Goal: Transaction & Acquisition: Purchase product/service

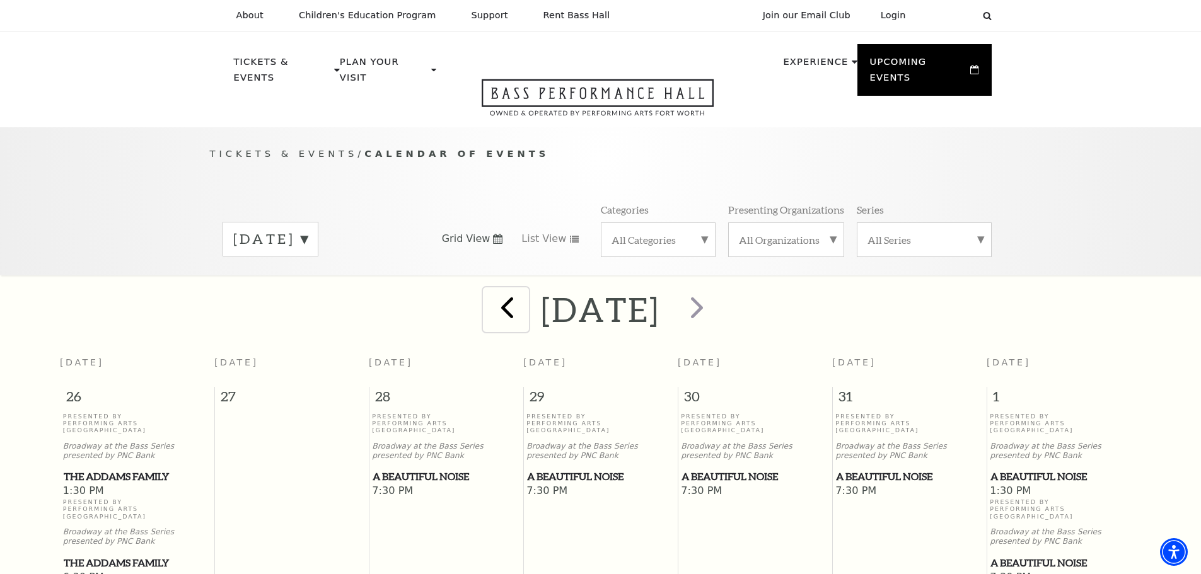
click at [489, 289] on span "prev" at bounding box center [507, 307] width 36 height 36
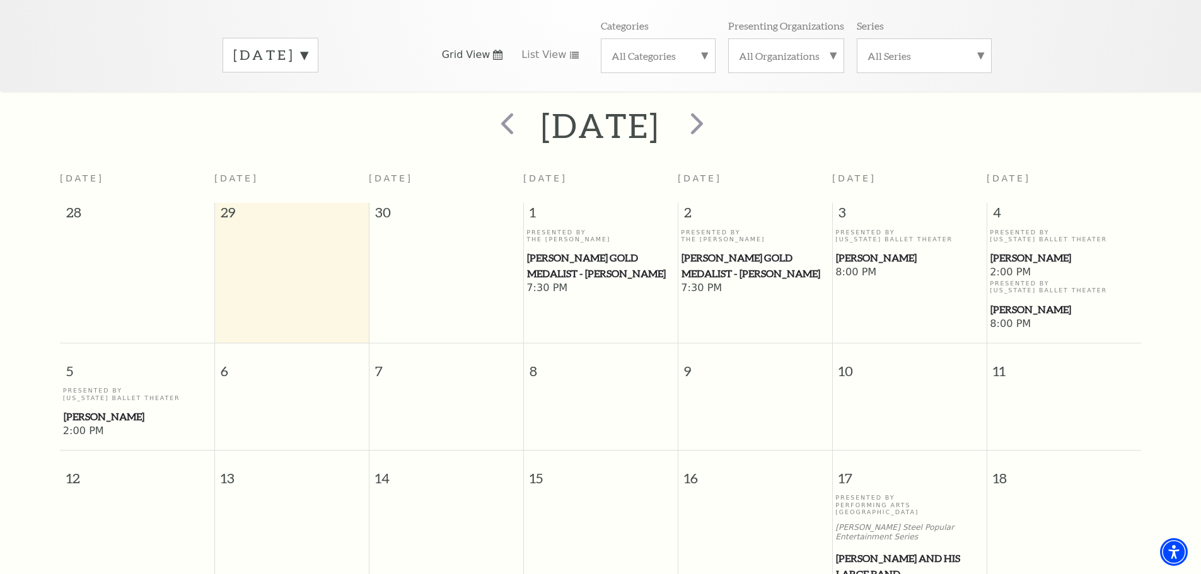
scroll to position [175, 0]
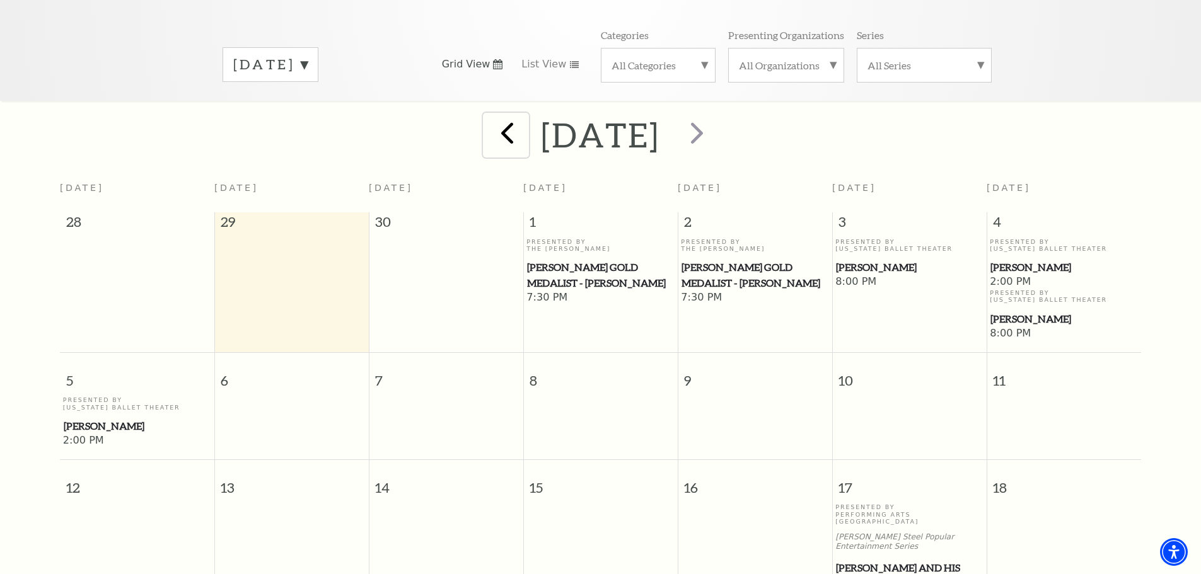
click at [489, 120] on span "prev" at bounding box center [507, 133] width 36 height 36
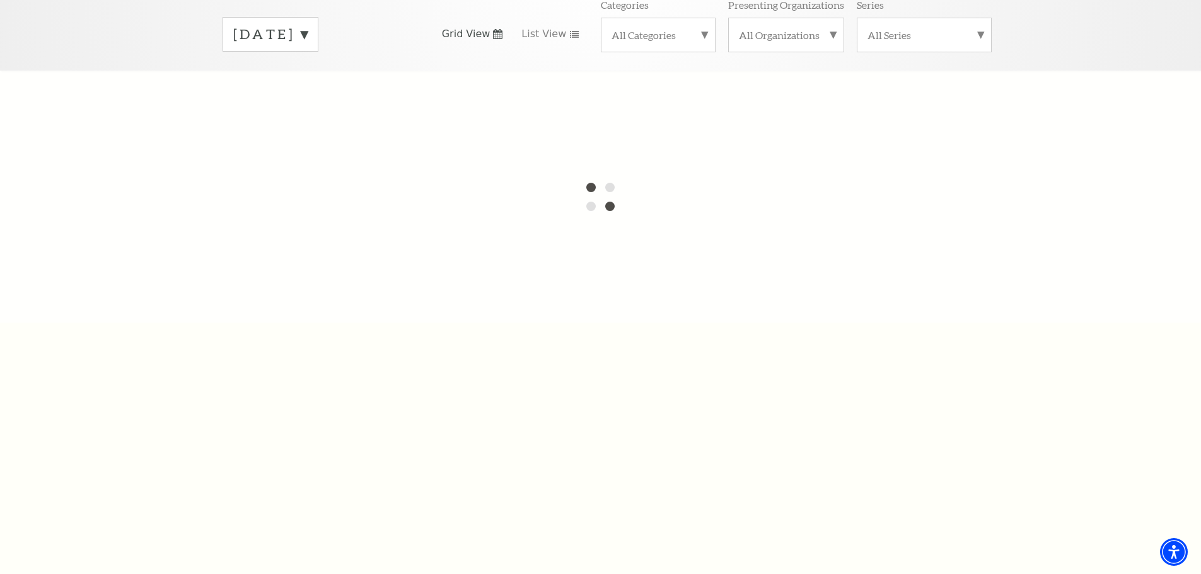
scroll to position [49, 0]
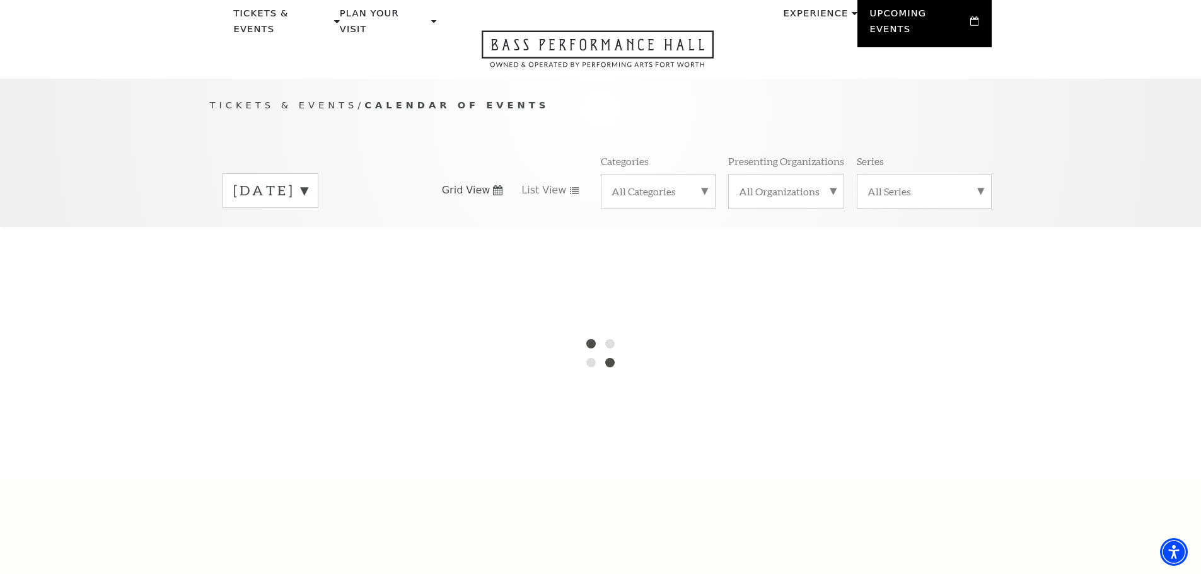
click at [308, 181] on label "October 2025" at bounding box center [270, 191] width 74 height 20
click at [308, 181] on label "September 2025" at bounding box center [270, 192] width 74 height 23
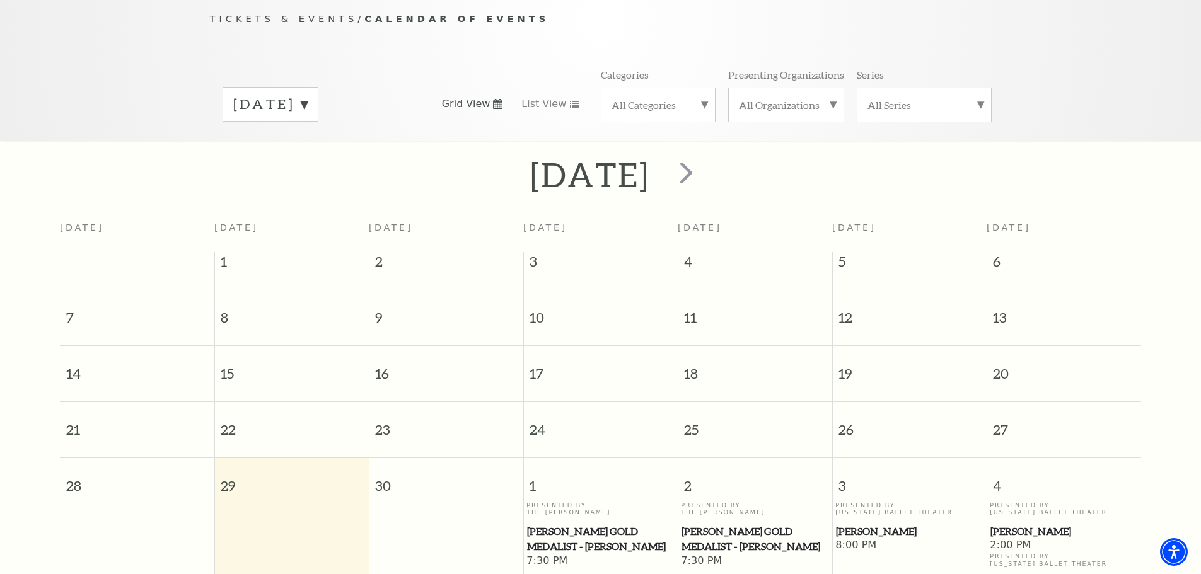
scroll to position [0, 0]
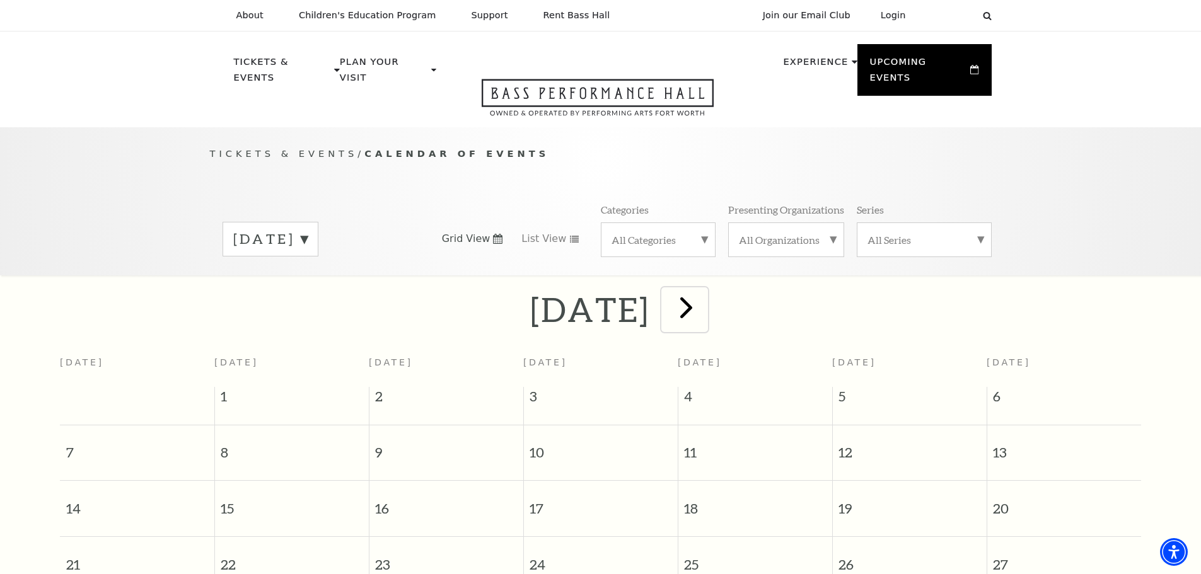
click at [704, 308] on span "next" at bounding box center [686, 307] width 36 height 36
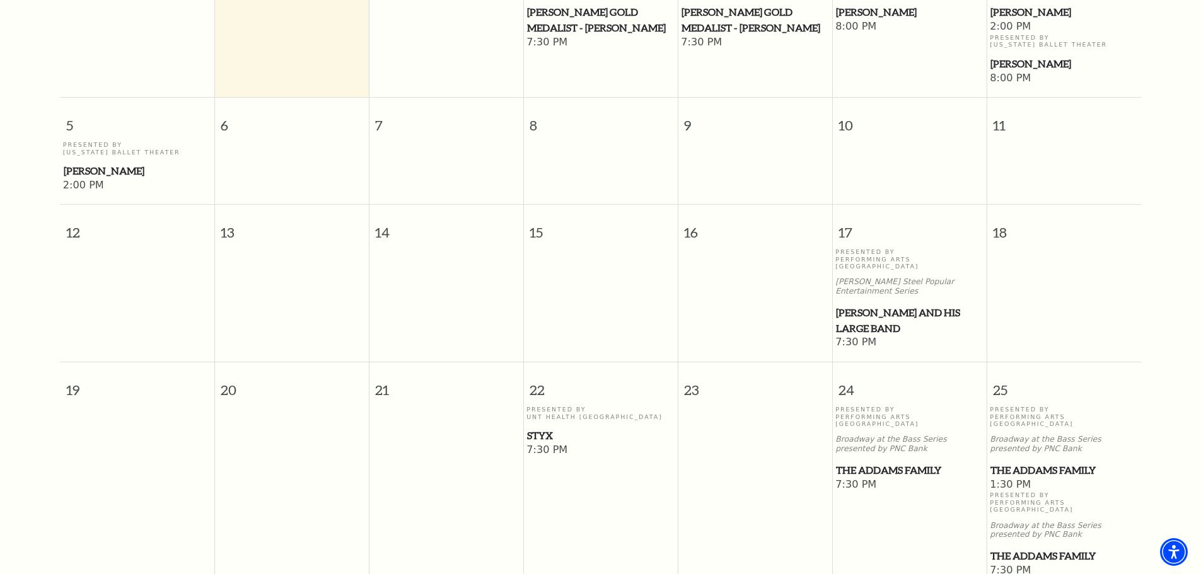
scroll to position [175, 0]
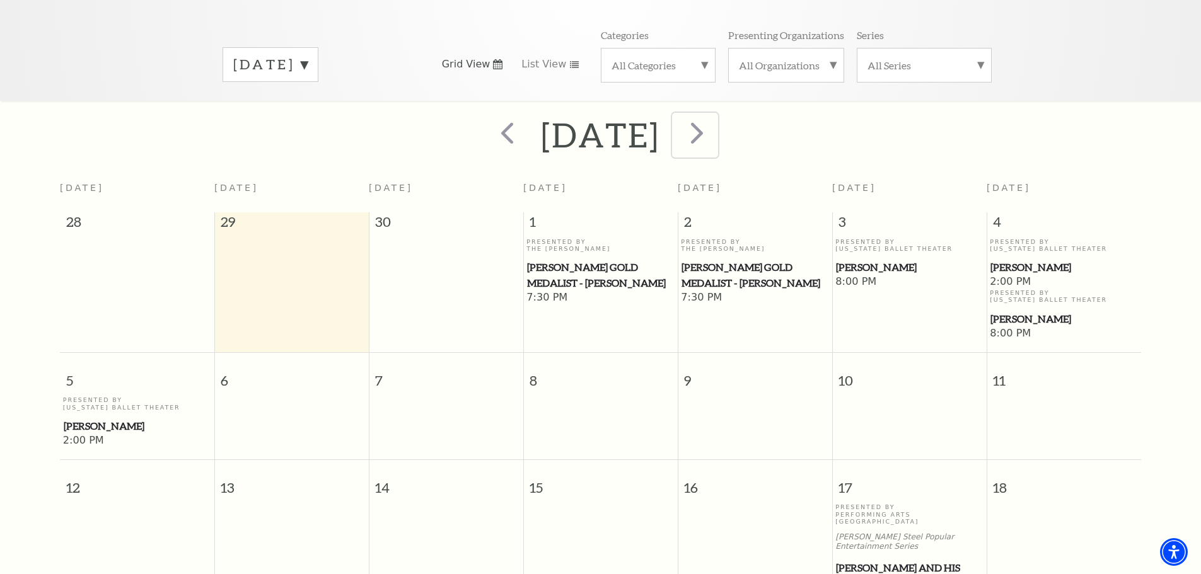
click at [715, 115] on span "next" at bounding box center [697, 133] width 36 height 36
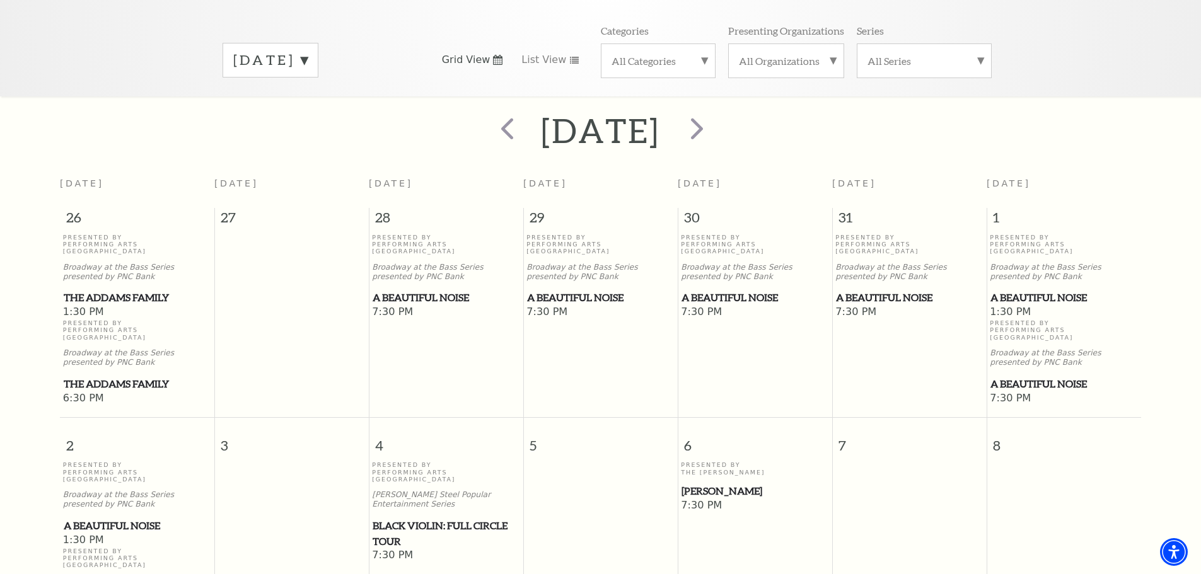
scroll to position [126, 0]
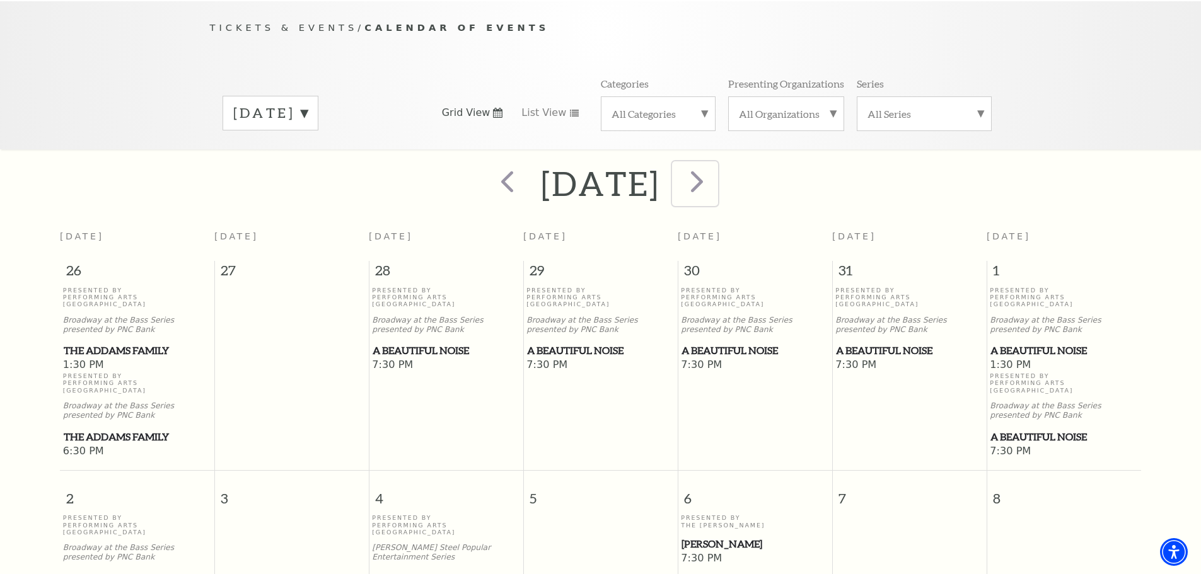
click at [715, 163] on span "next" at bounding box center [697, 181] width 36 height 36
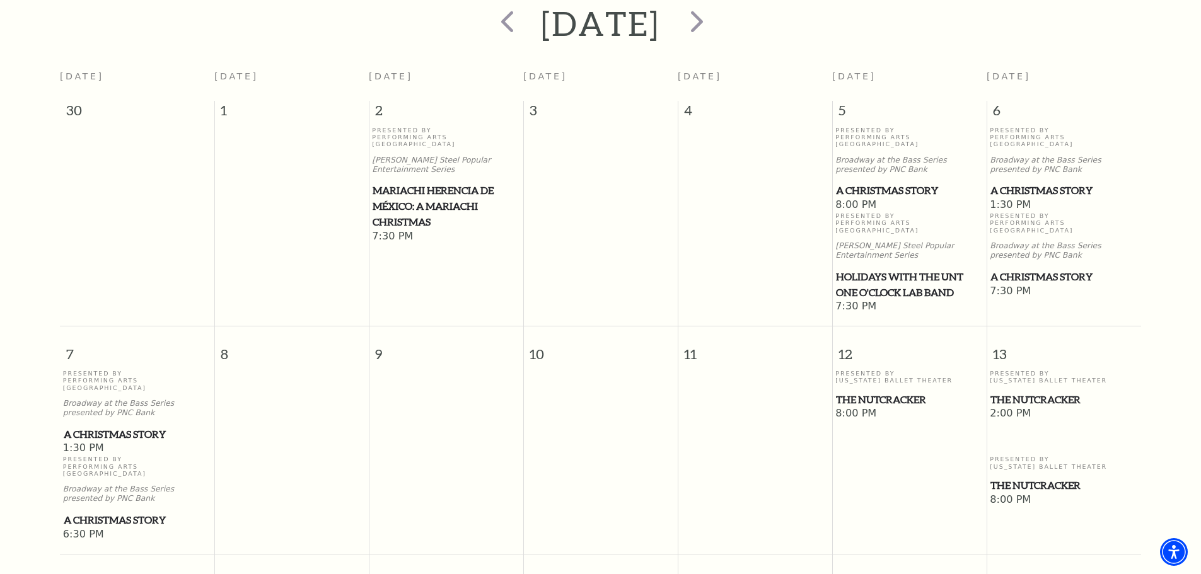
scroll to position [0, 0]
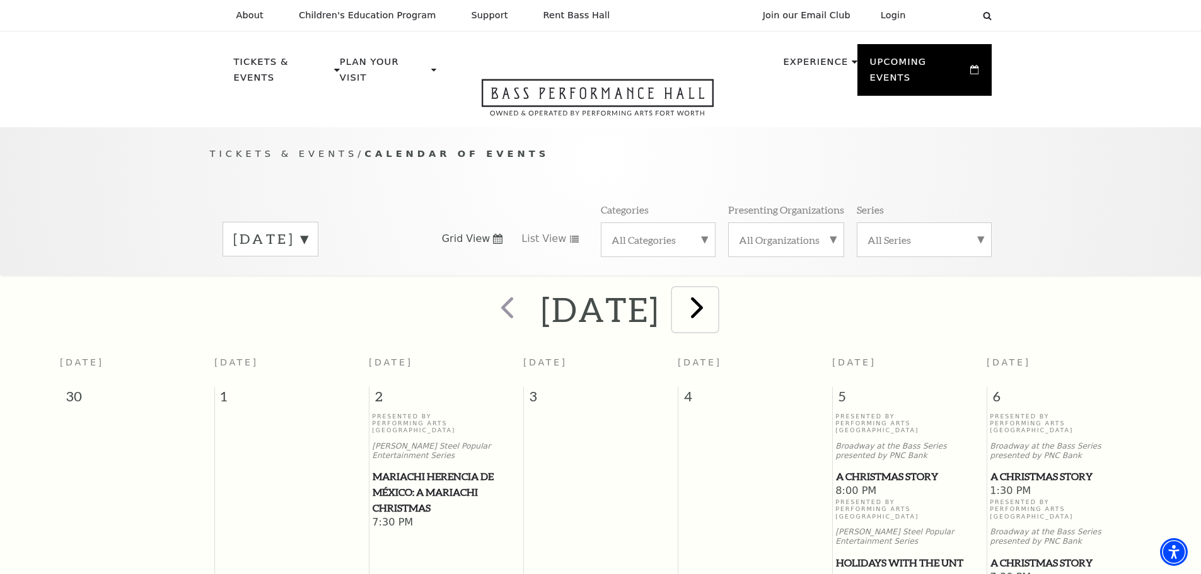
click at [715, 291] on span "next" at bounding box center [697, 307] width 36 height 36
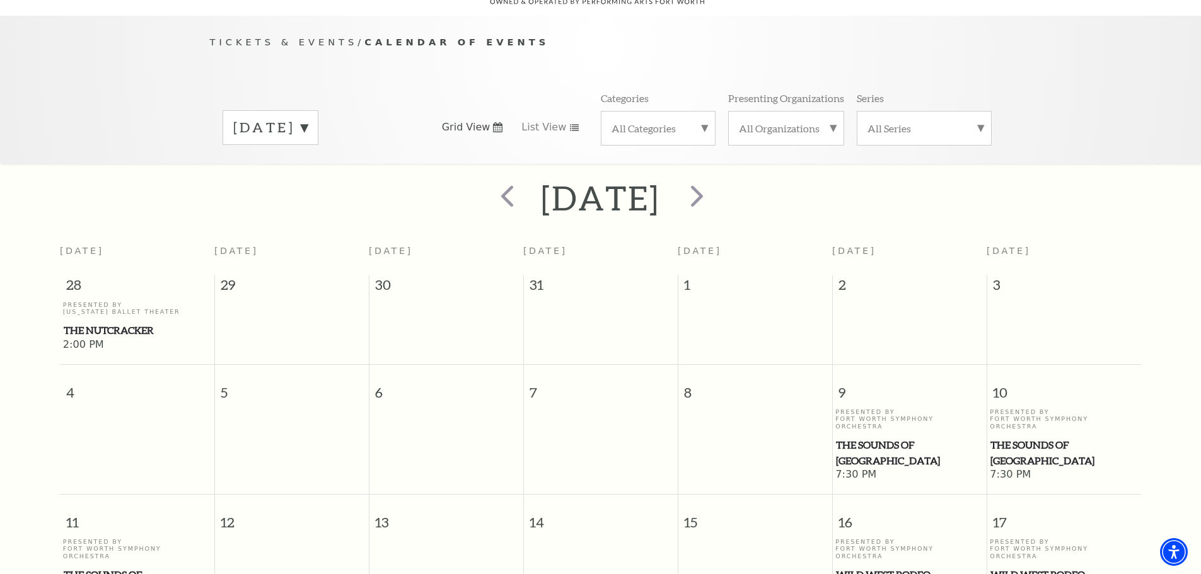
scroll to position [175, 0]
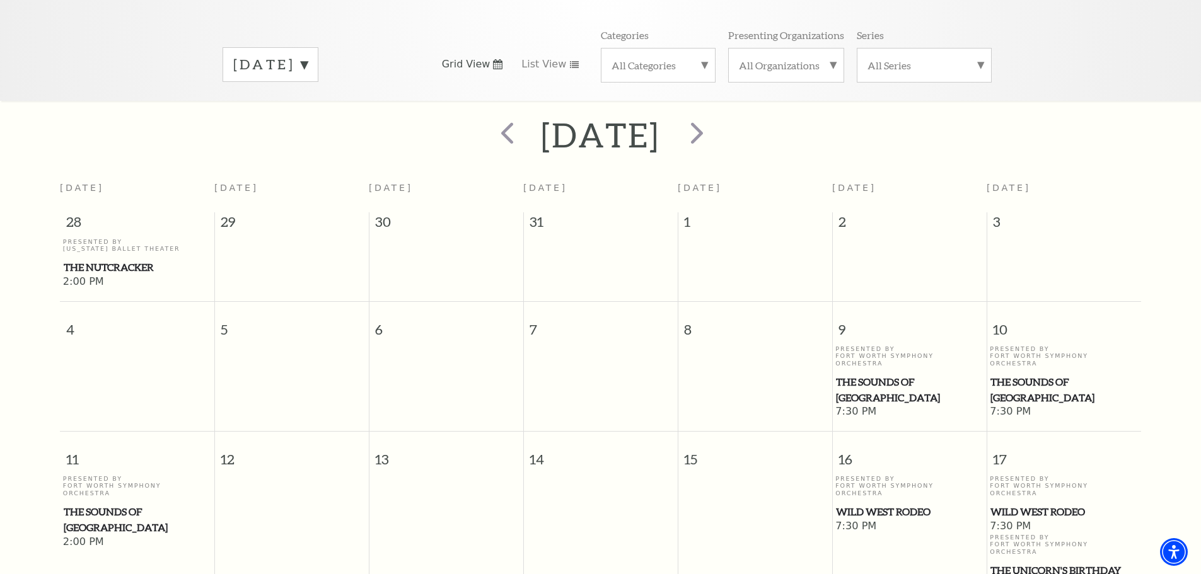
click at [879, 504] on span "Wild West Rodeo" at bounding box center [909, 512] width 147 height 16
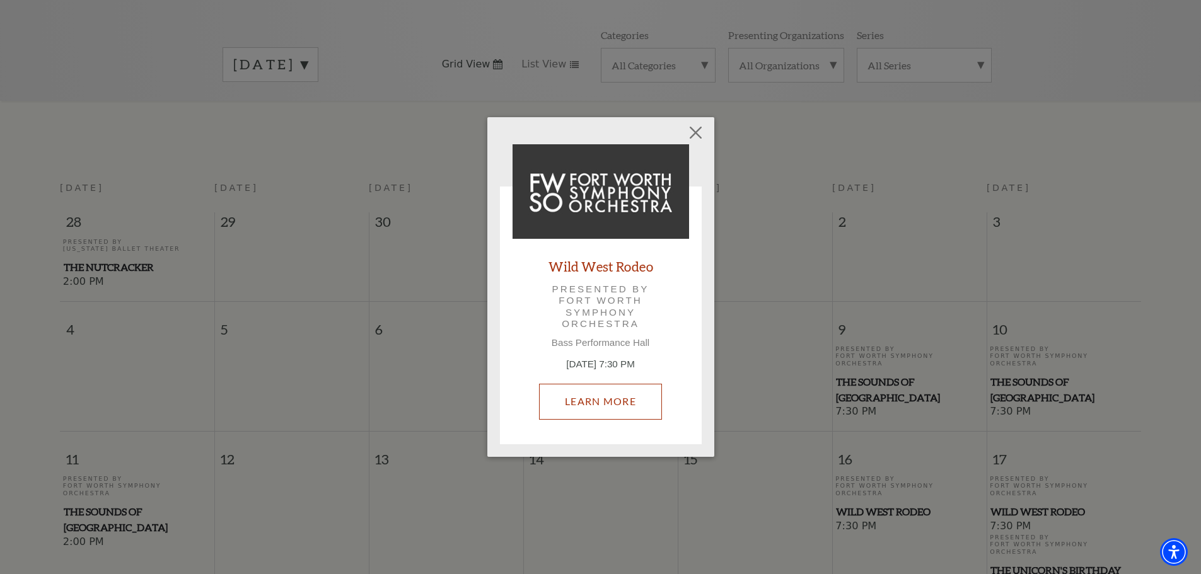
click at [579, 410] on link "Learn More" at bounding box center [600, 401] width 123 height 35
click at [696, 130] on button "Close" at bounding box center [695, 133] width 24 height 24
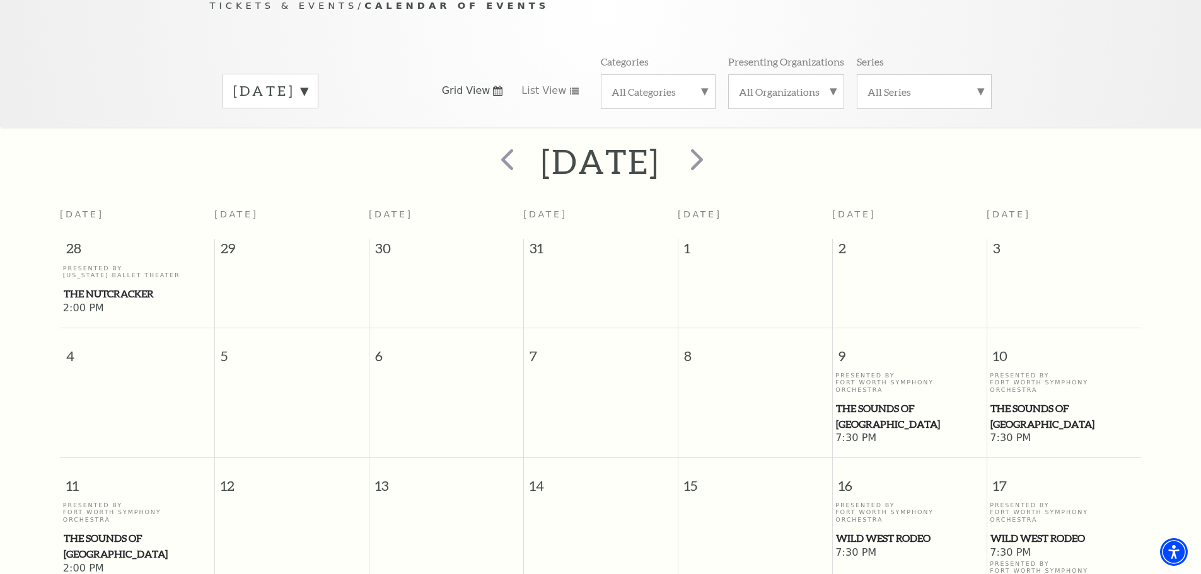
scroll to position [0, 0]
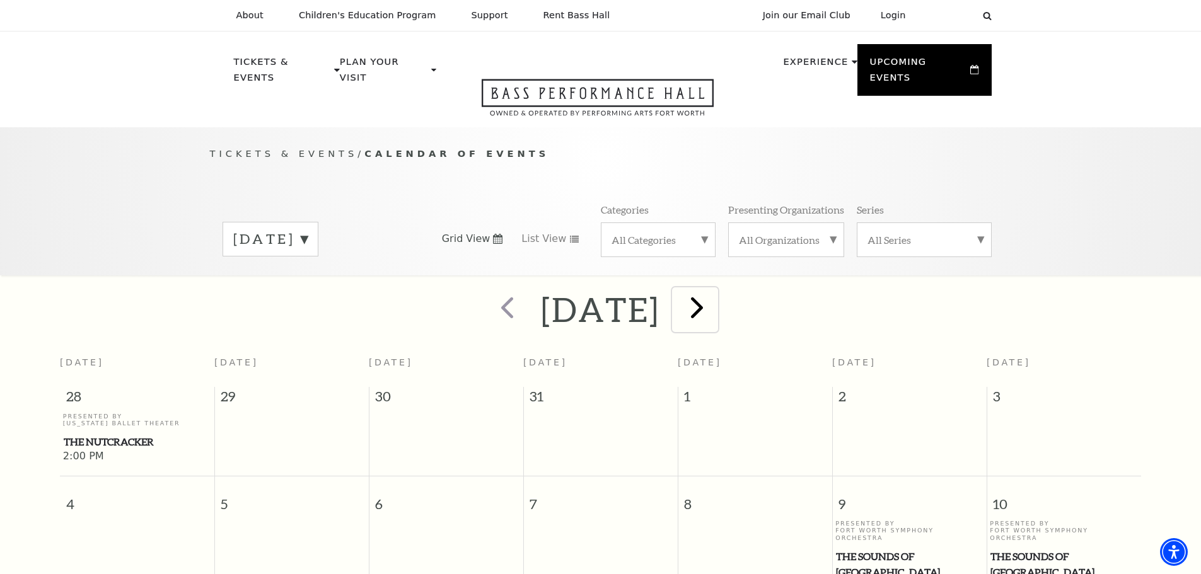
click at [715, 298] on span "next" at bounding box center [697, 307] width 36 height 36
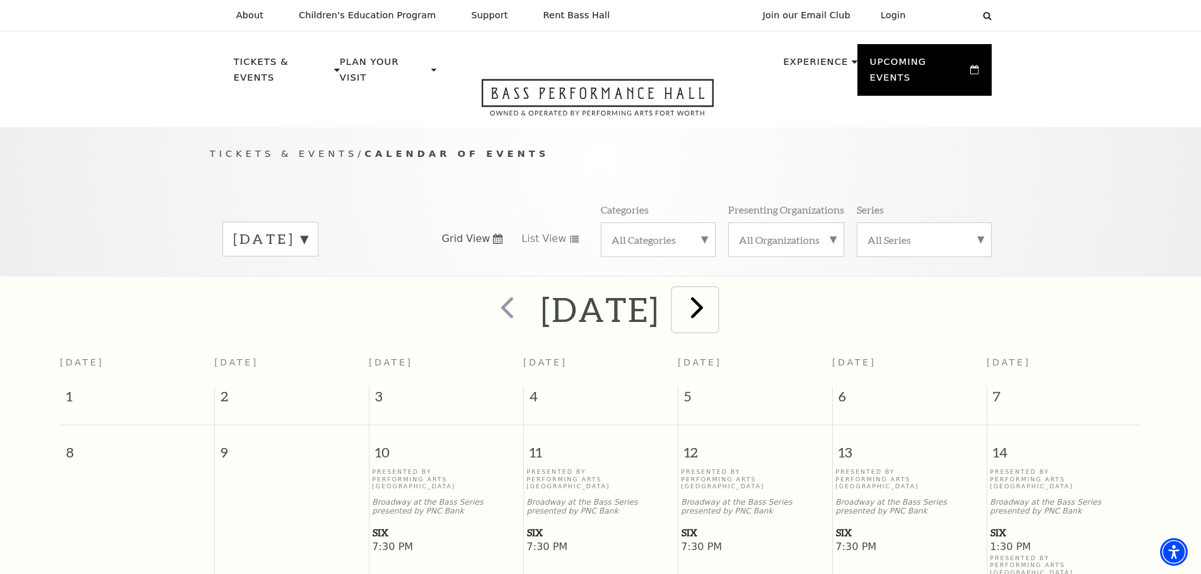
click at [715, 296] on span "next" at bounding box center [697, 307] width 36 height 36
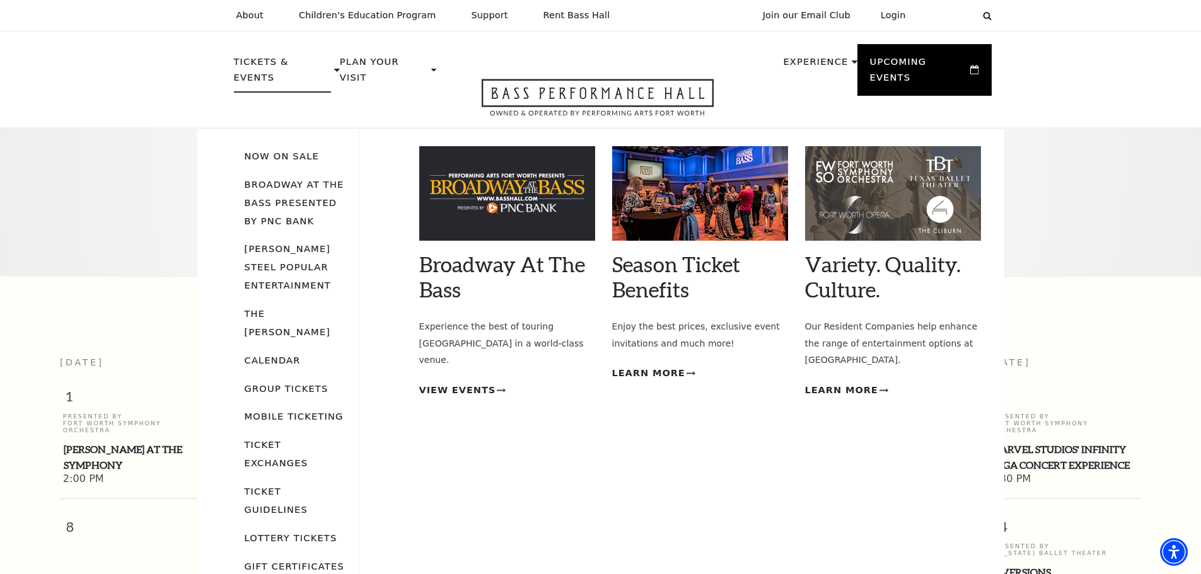
click at [284, 177] on li "Broadway At The Bass presented by PNC Bank" at bounding box center [295, 202] width 101 height 55
click at [297, 193] on link "Broadway At The Bass presented by PNC Bank" at bounding box center [295, 202] width 100 height 47
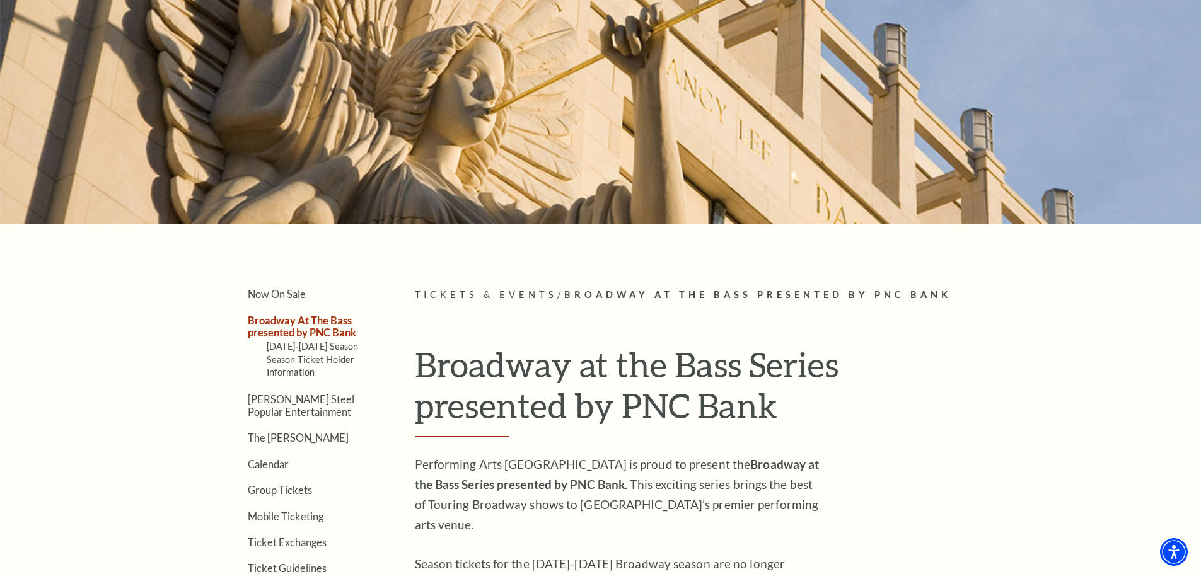
scroll to position [126, 0]
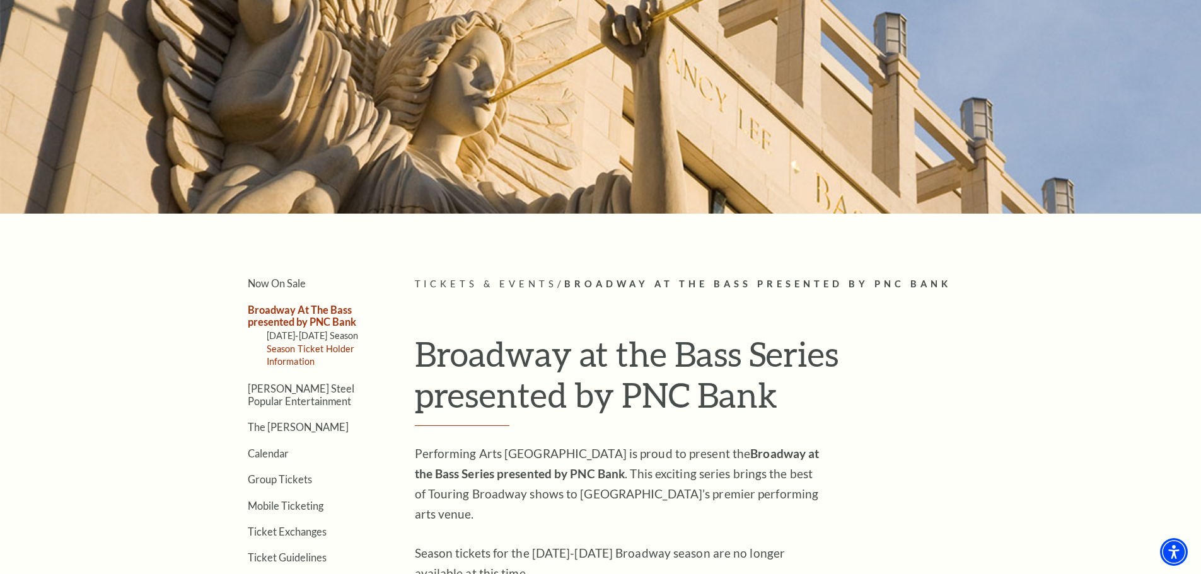
click at [306, 352] on link "Season Ticket Holder Information" at bounding box center [311, 354] width 88 height 23
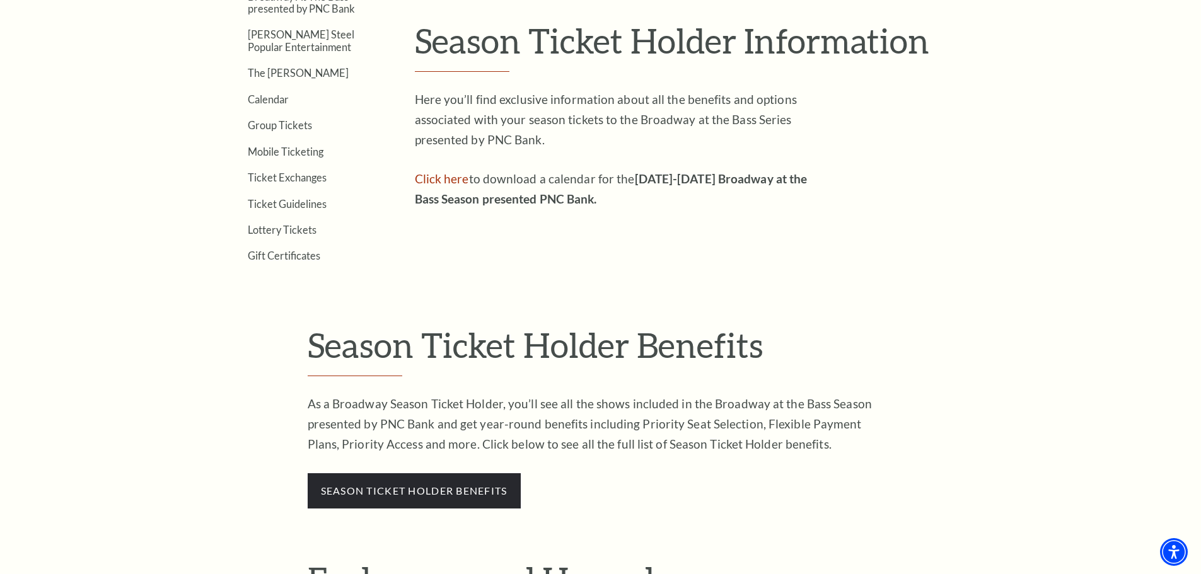
scroll to position [189, 0]
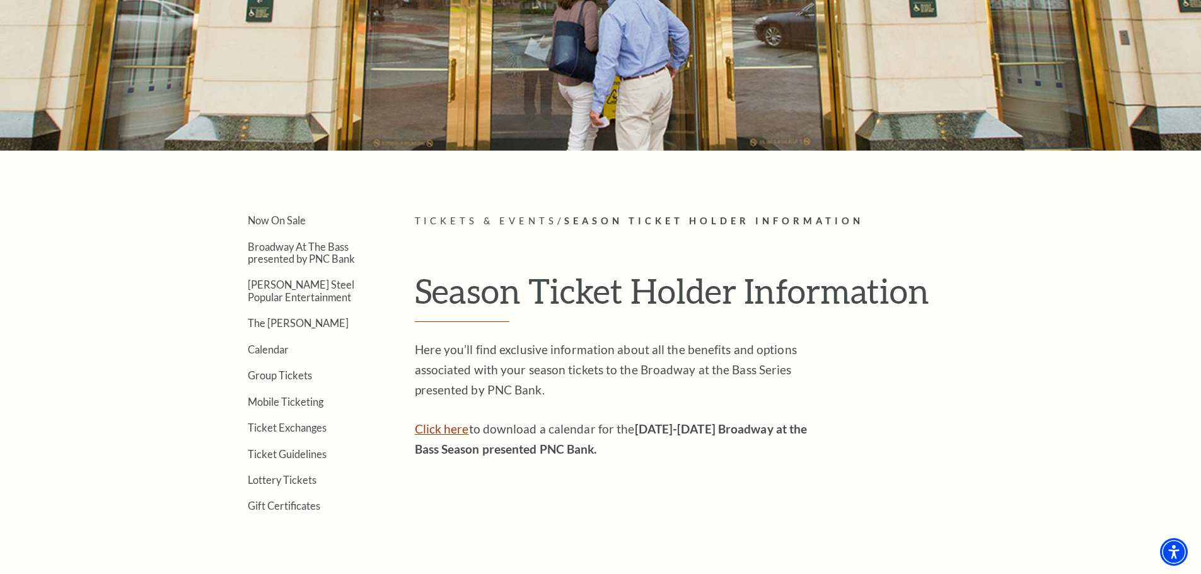
click at [452, 433] on link "Click here" at bounding box center [442, 429] width 54 height 14
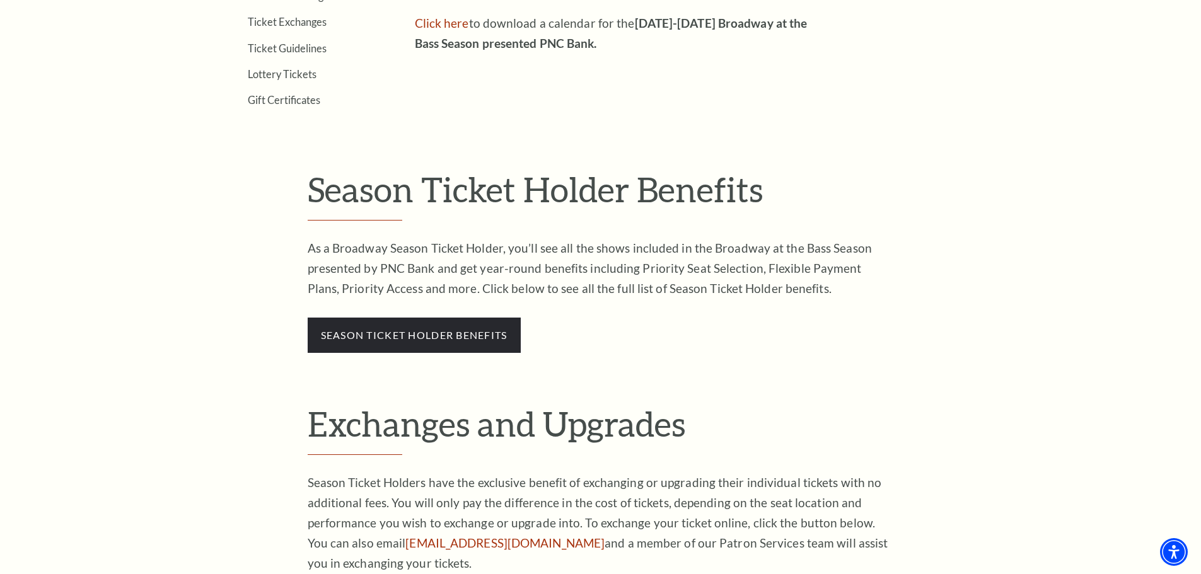
scroll to position [630, 0]
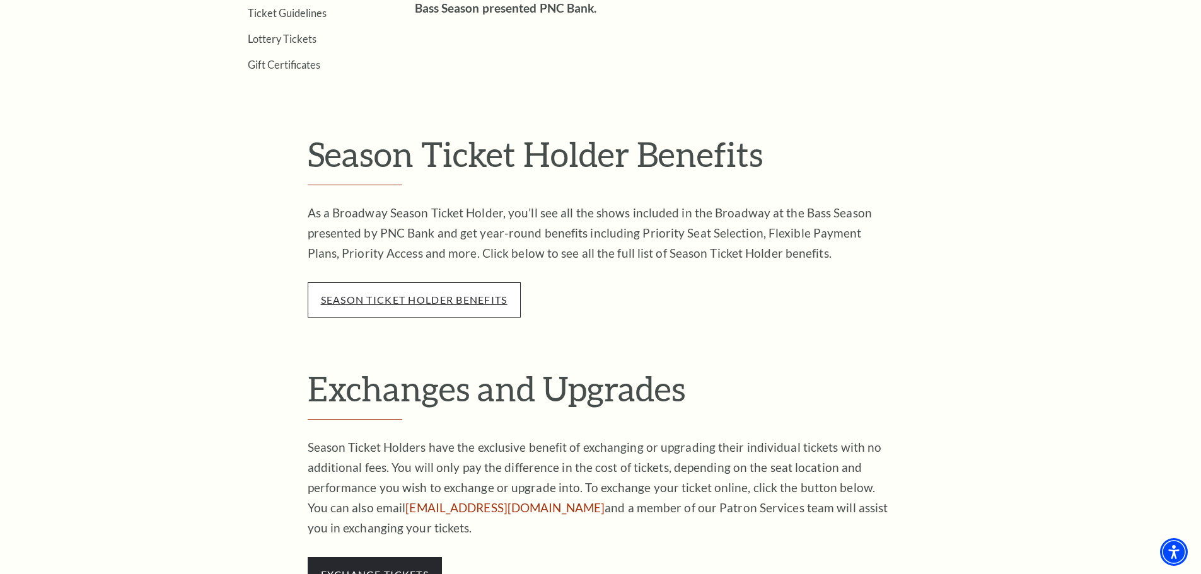
click at [457, 302] on link "season ticket holder benefits" at bounding box center [414, 300] width 187 height 12
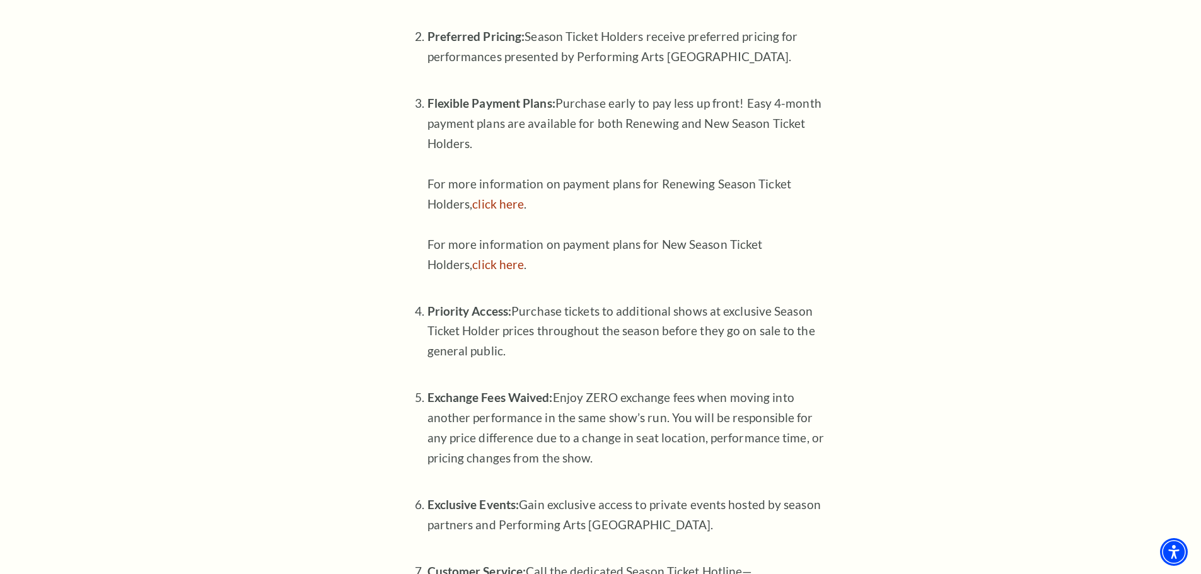
scroll to position [693, 0]
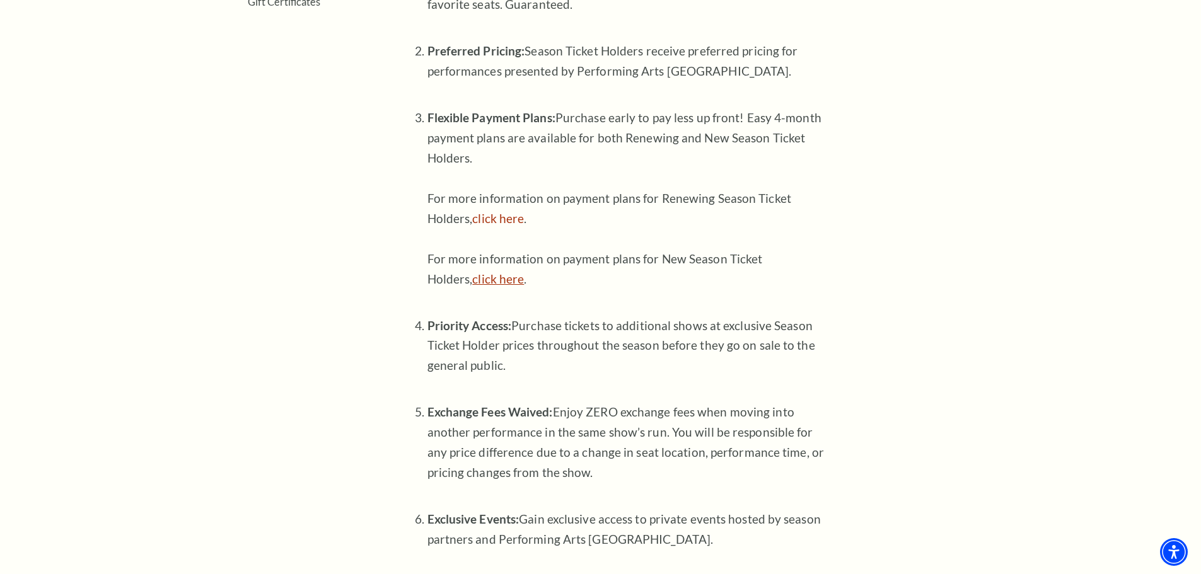
click at [503, 280] on link "click here" at bounding box center [498, 279] width 52 height 14
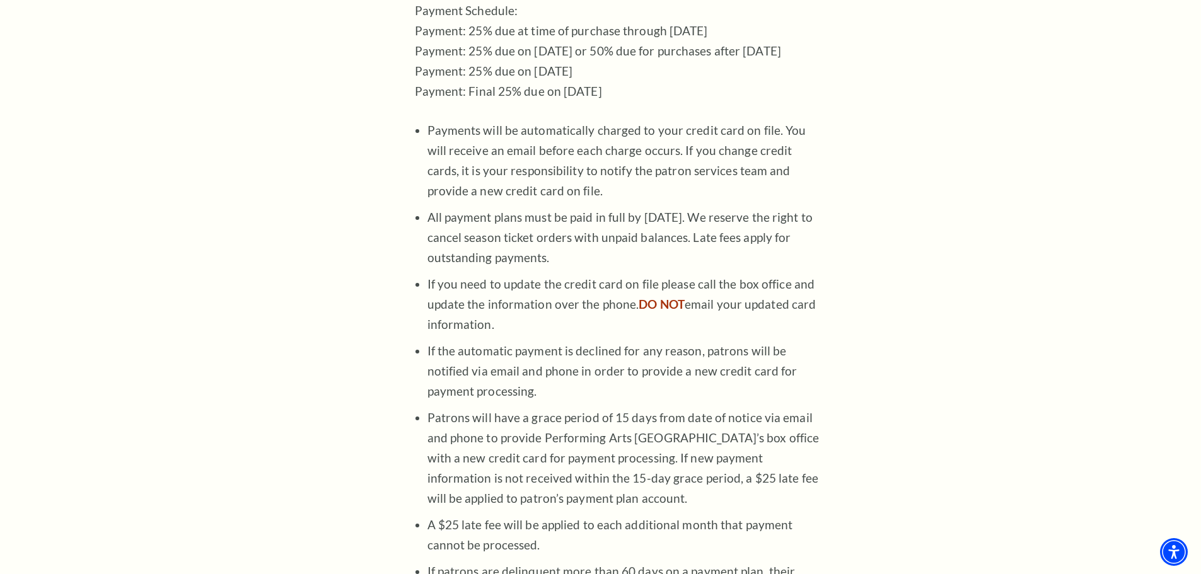
scroll to position [945, 0]
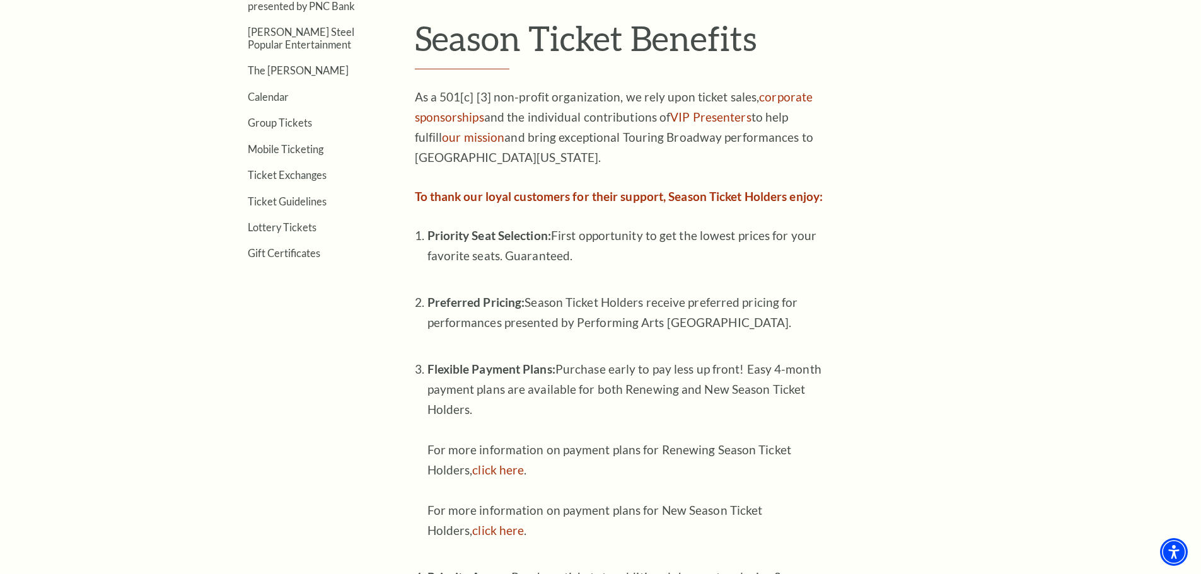
scroll to position [441, 0]
click at [680, 192] on strong "To thank our loyal customers for their support, Season Ticket Holders enjoy:" at bounding box center [619, 197] width 408 height 14
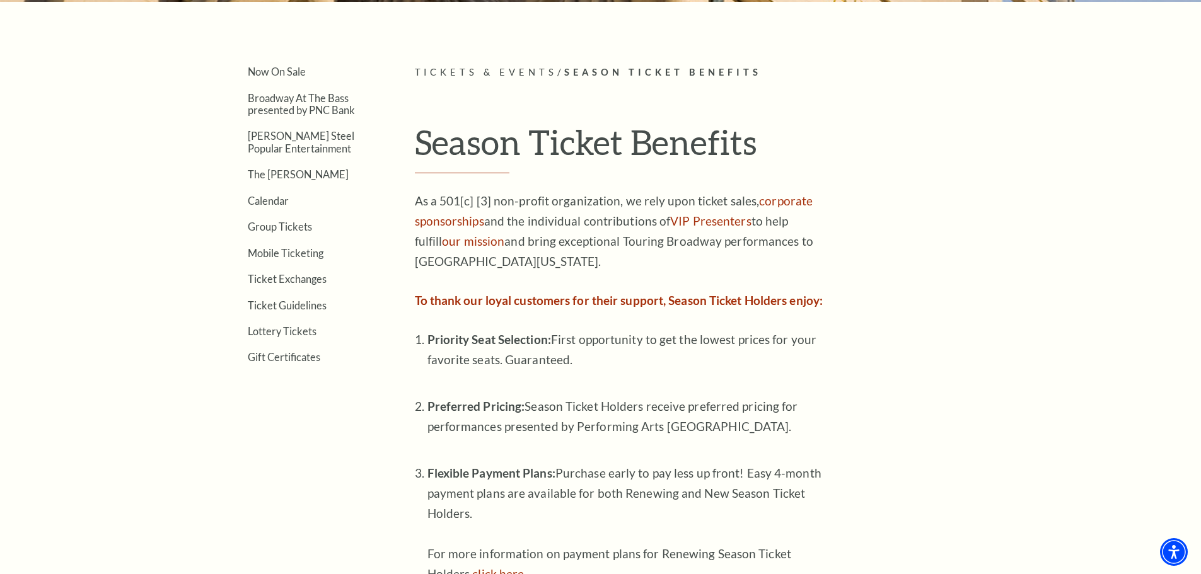
scroll to position [315, 0]
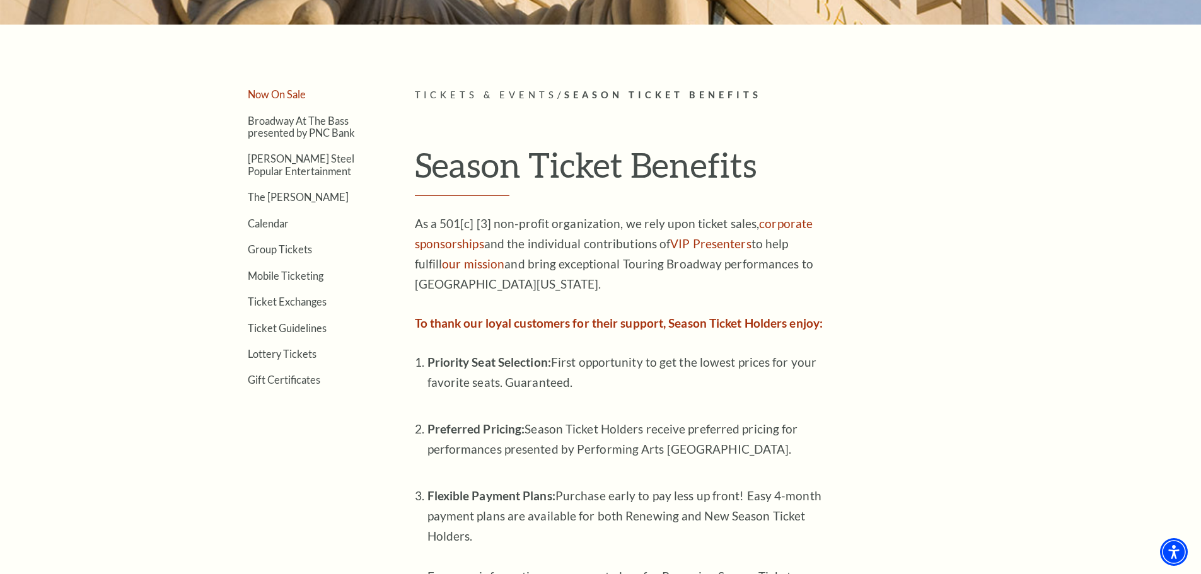
click at [288, 95] on link "Now On Sale" at bounding box center [277, 94] width 58 height 12
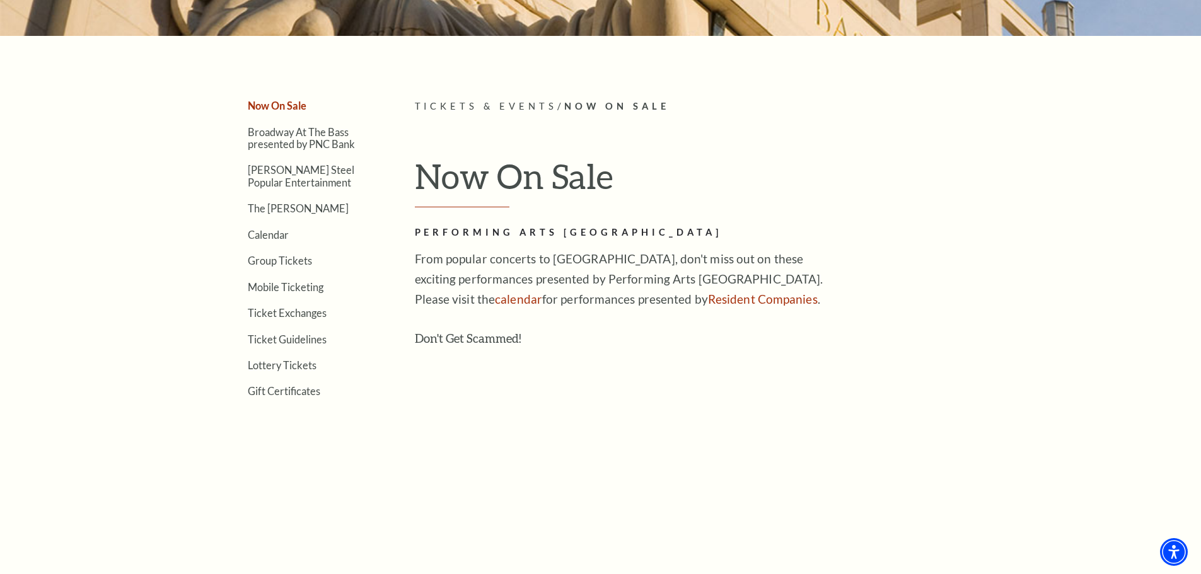
scroll to position [315, 0]
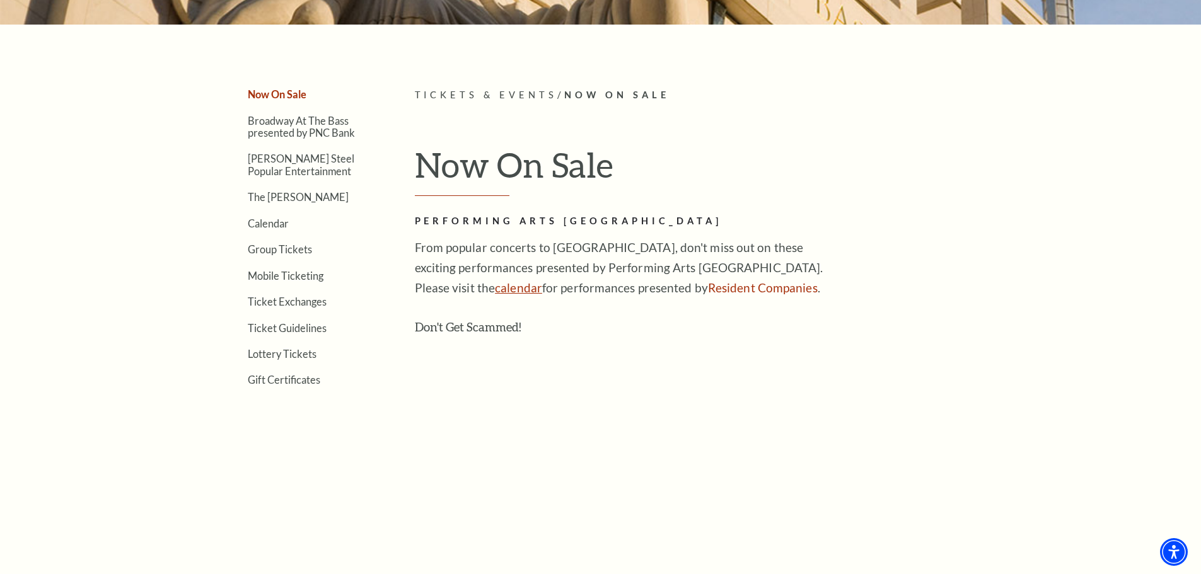
click at [495, 291] on link "calendar" at bounding box center [518, 287] width 47 height 14
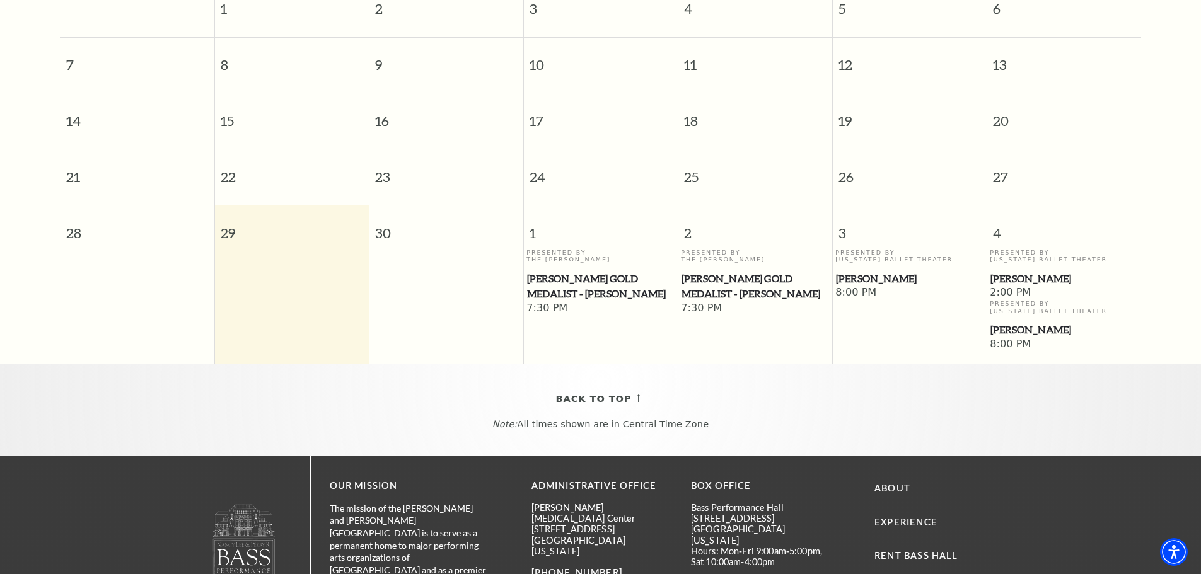
scroll to position [238, 0]
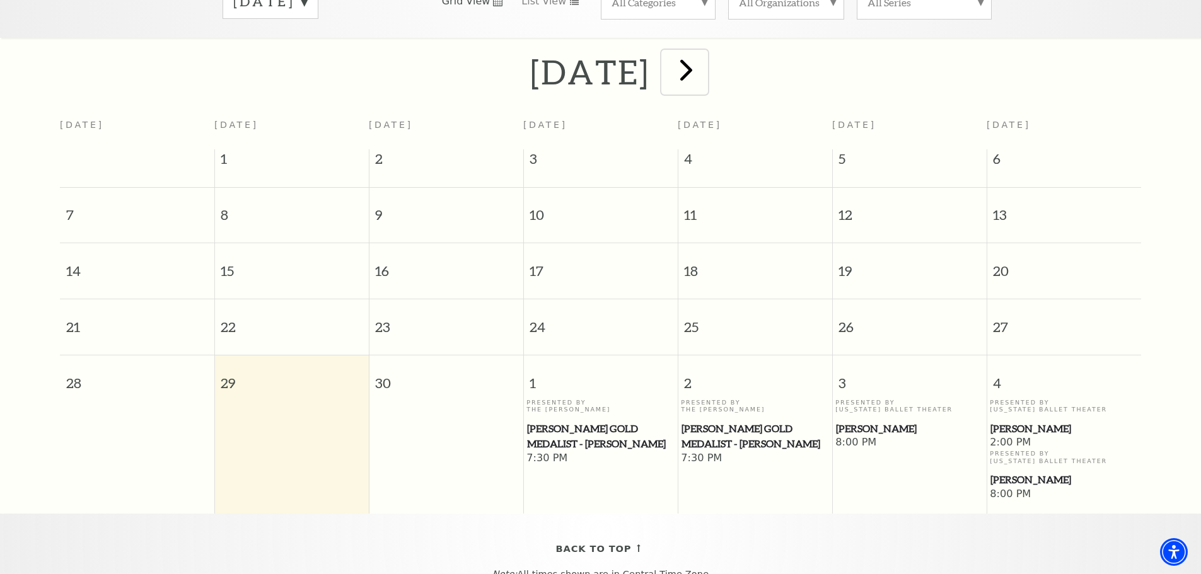
click at [704, 52] on span "next" at bounding box center [686, 70] width 36 height 36
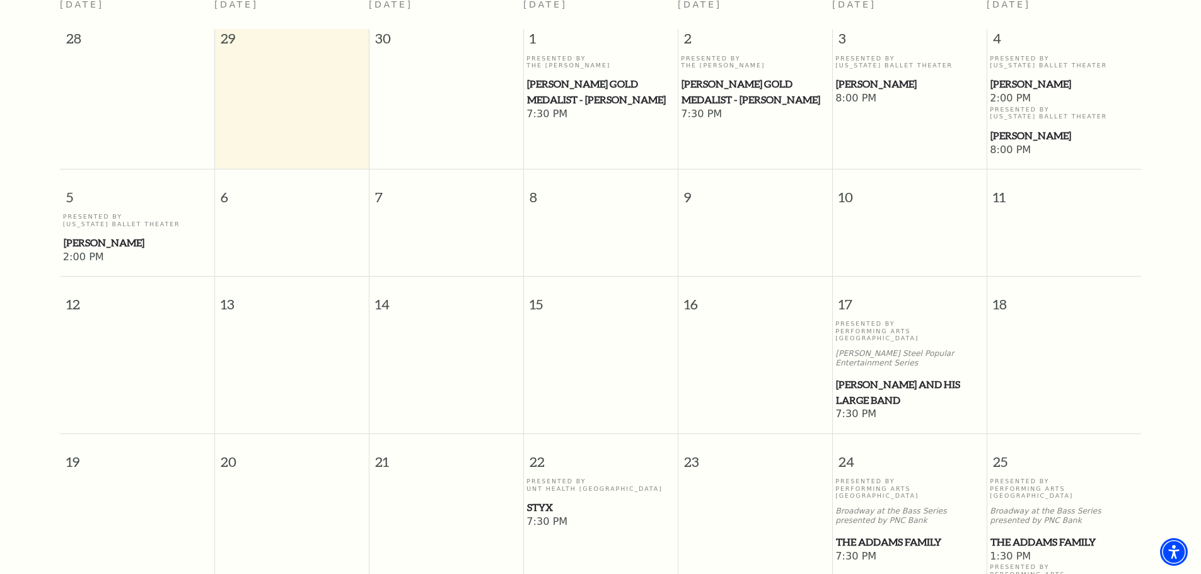
scroll to position [364, 0]
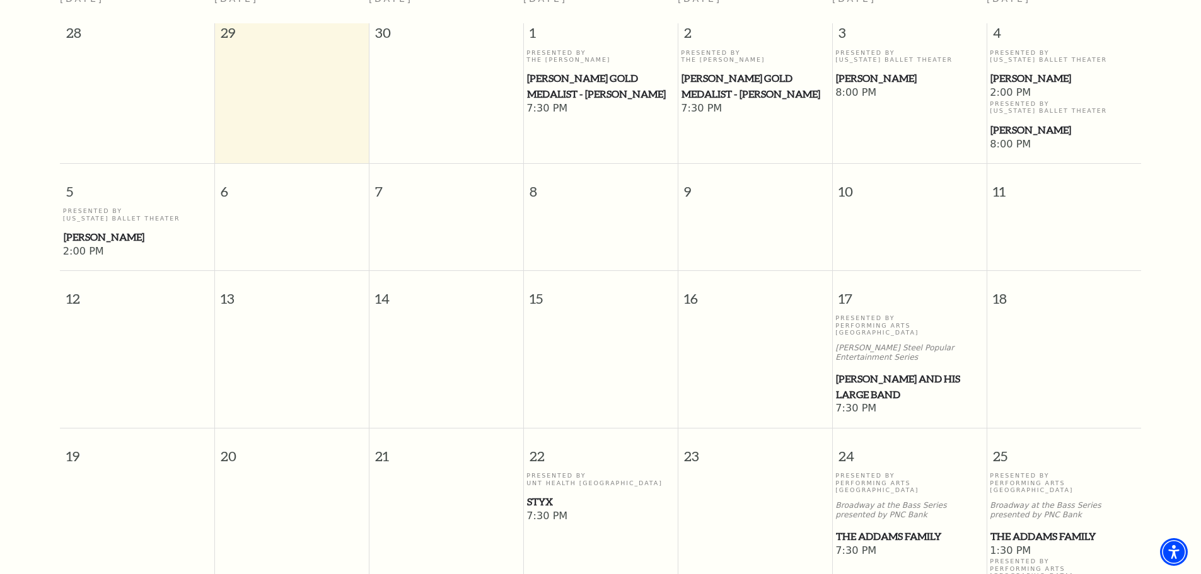
click at [870, 529] on span "The Addams Family" at bounding box center [909, 537] width 147 height 16
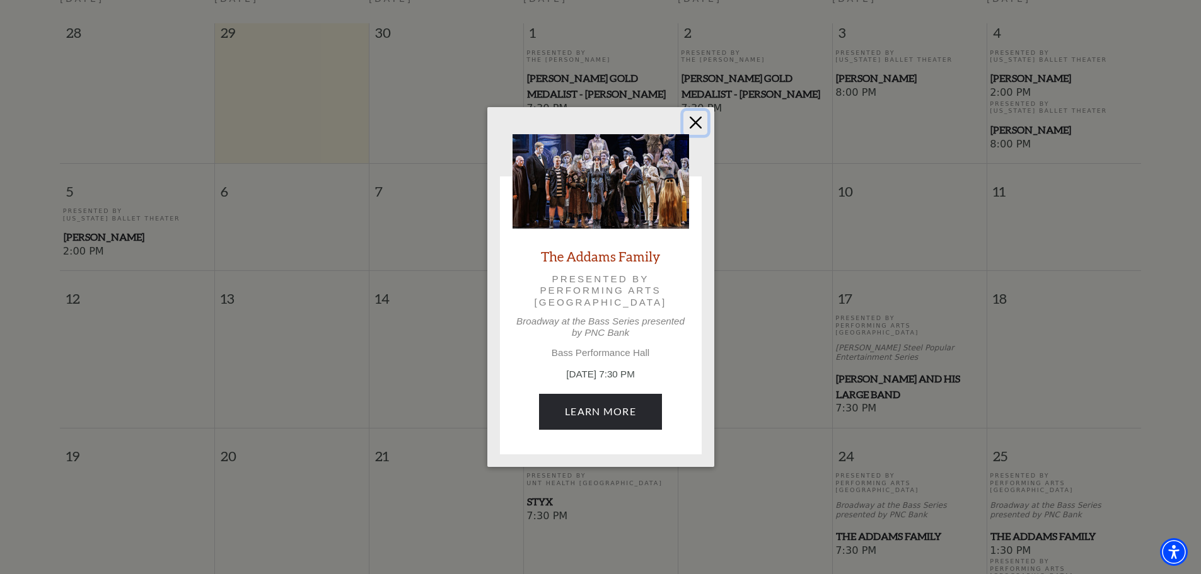
click at [700, 129] on button "Close" at bounding box center [695, 123] width 24 height 24
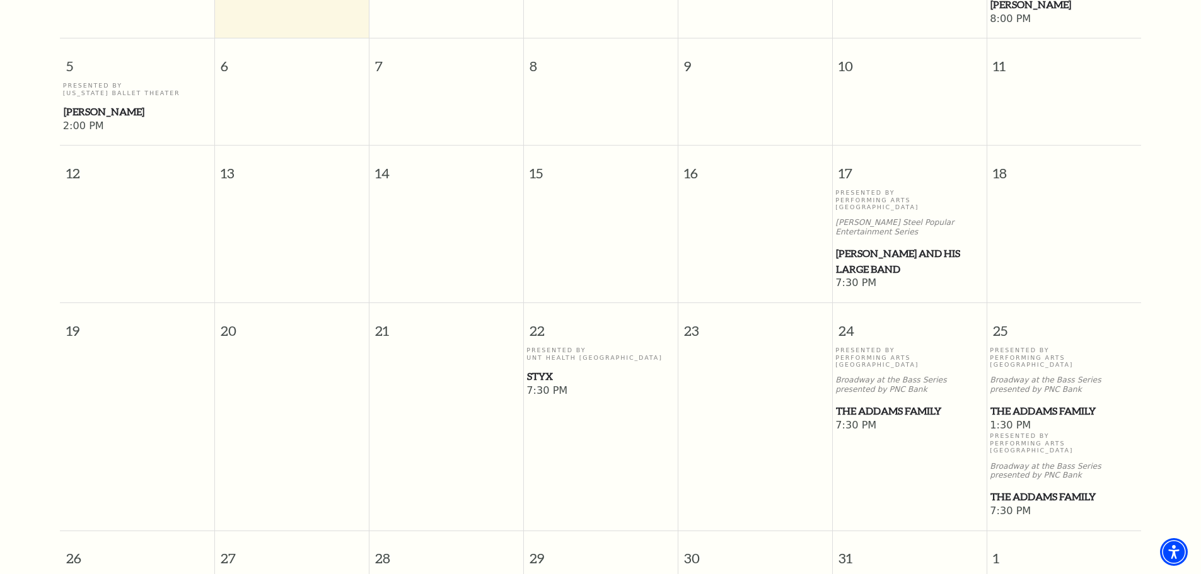
scroll to position [490, 0]
click at [1026, 375] on p "Broadway at the Bass Series presented by PNC Bank" at bounding box center [1064, 384] width 148 height 19
click at [1030, 403] on span "The Addams Family" at bounding box center [1063, 411] width 147 height 16
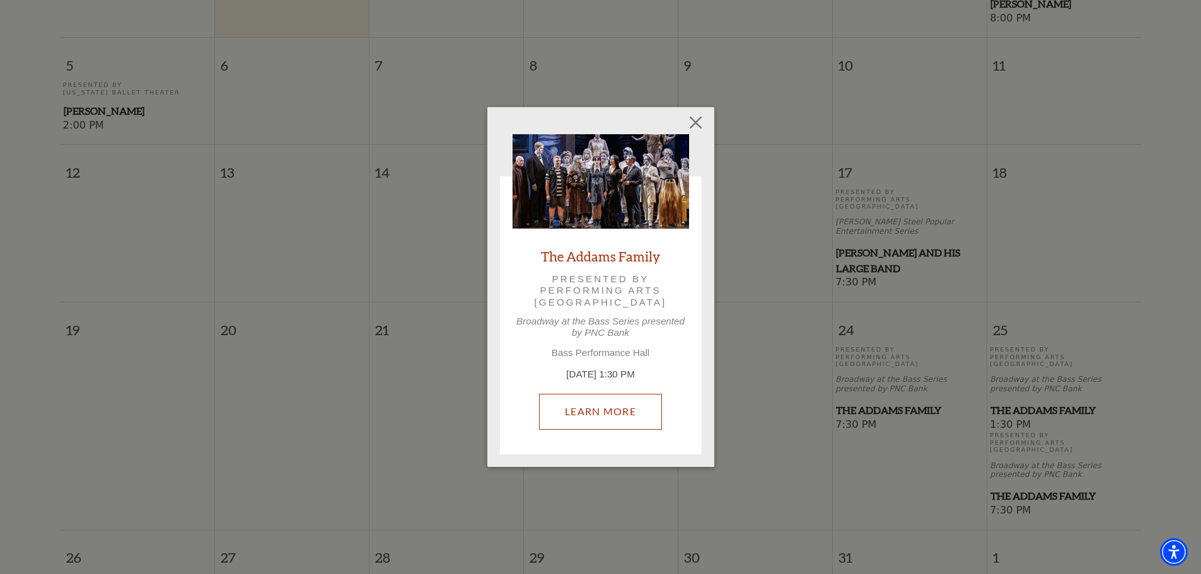
click at [619, 421] on link "Learn More" at bounding box center [600, 411] width 123 height 35
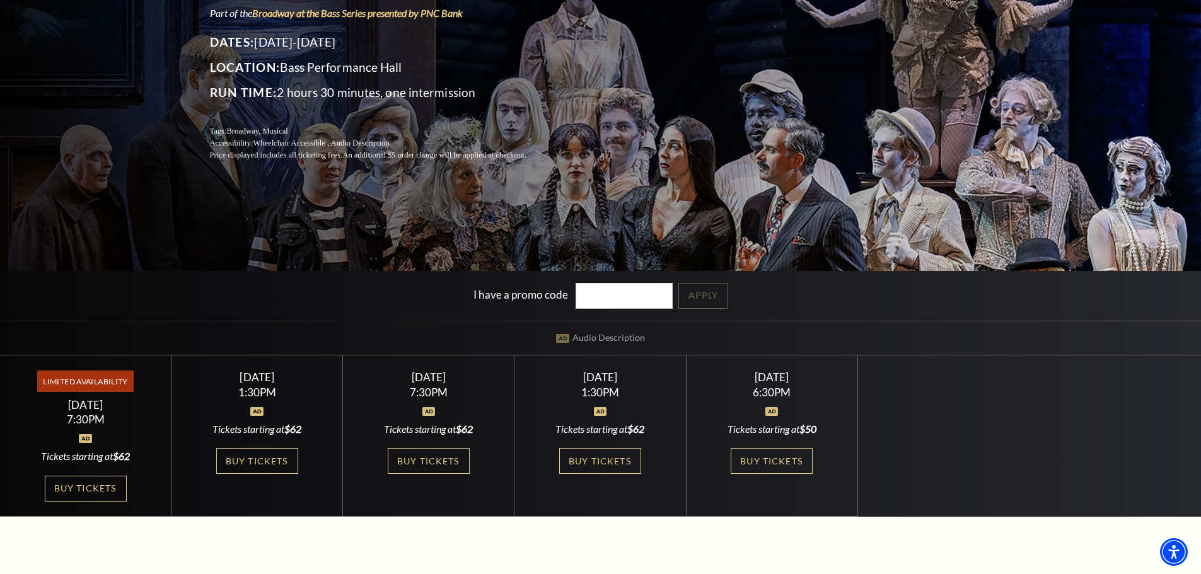
scroll to position [189, 0]
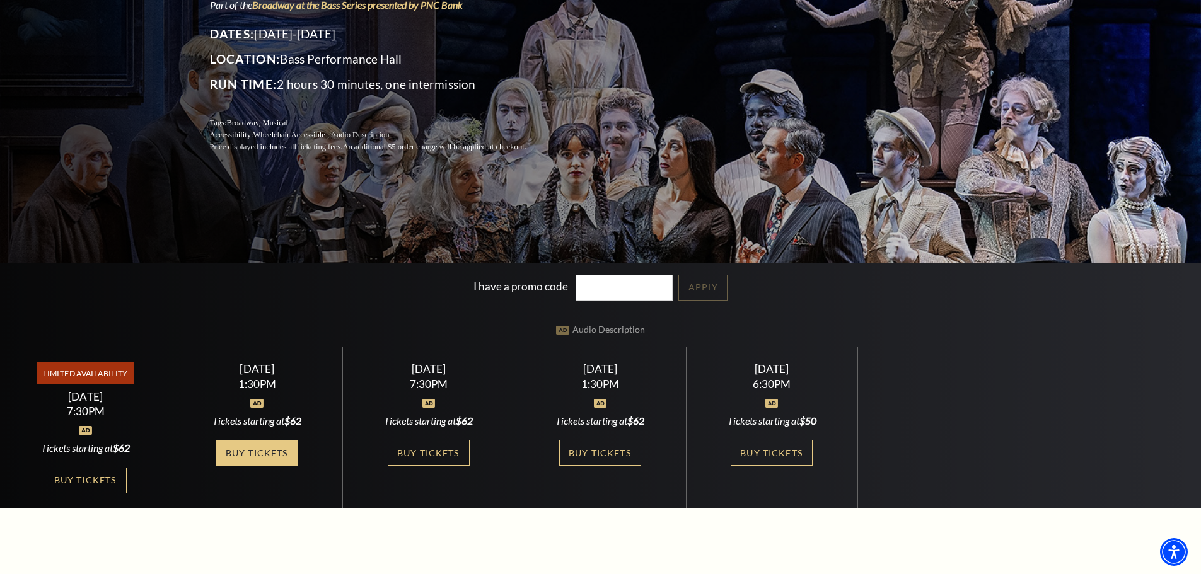
click at [280, 462] on link "Buy Tickets" at bounding box center [257, 453] width 82 height 26
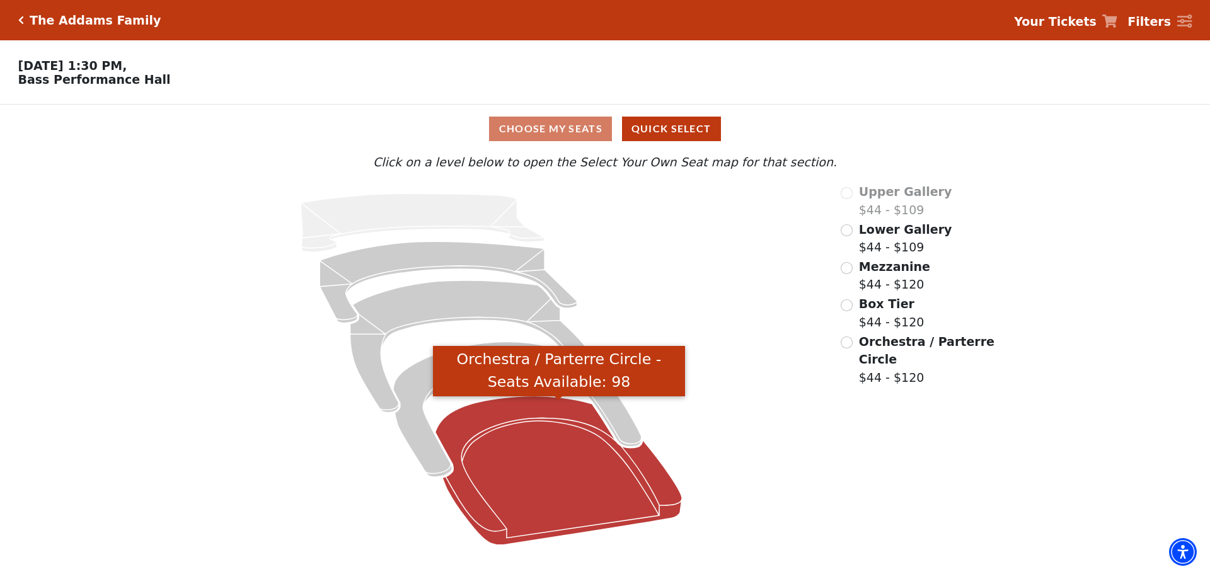
click at [561, 492] on icon "Orchestra / Parterre Circle - Seats Available: 98" at bounding box center [559, 470] width 247 height 149
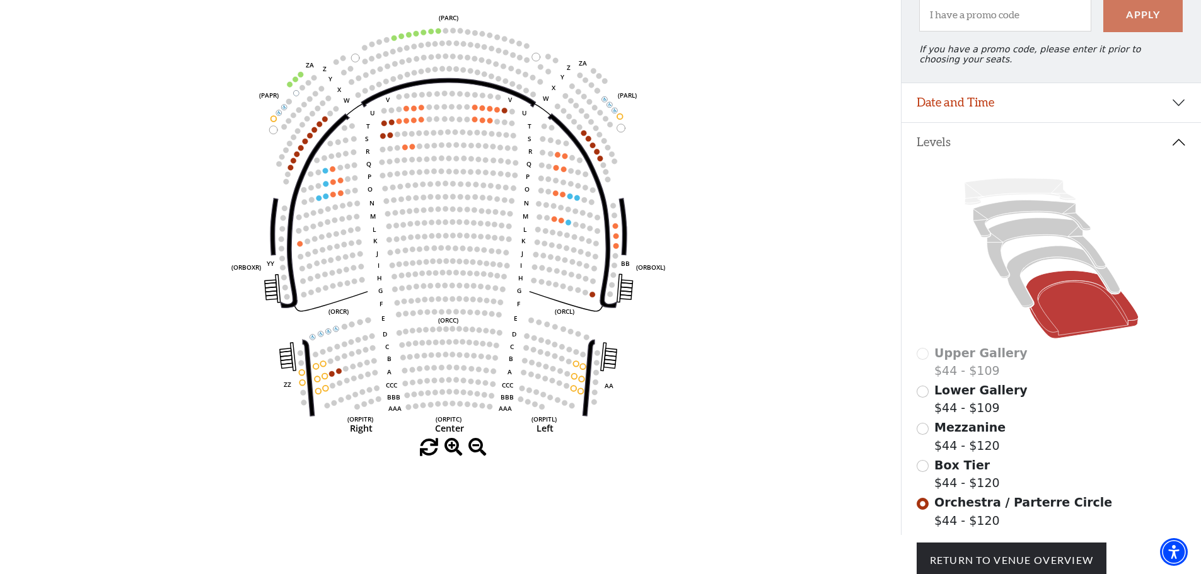
scroll to position [122, 0]
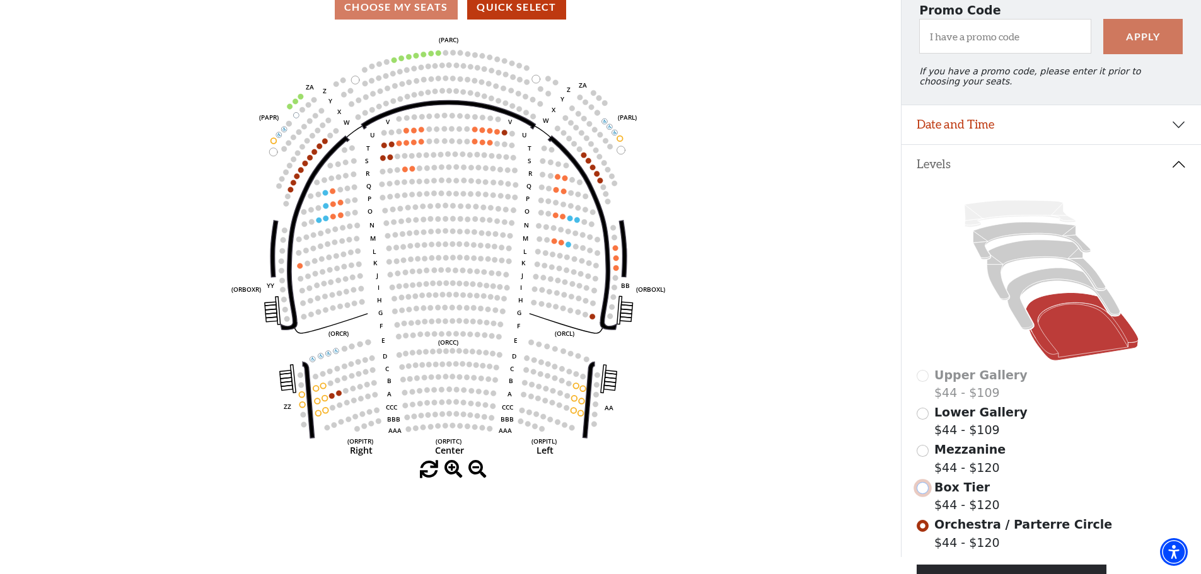
click at [921, 494] on input "Box Tier$44 - $120\a" at bounding box center [922, 488] width 12 height 12
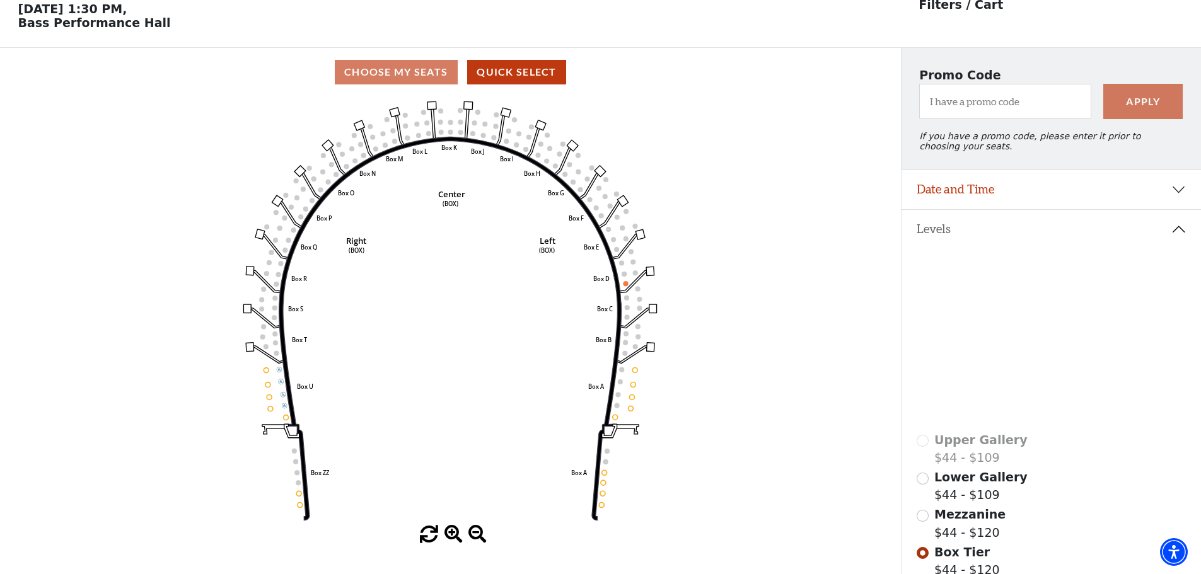
scroll to position [59, 0]
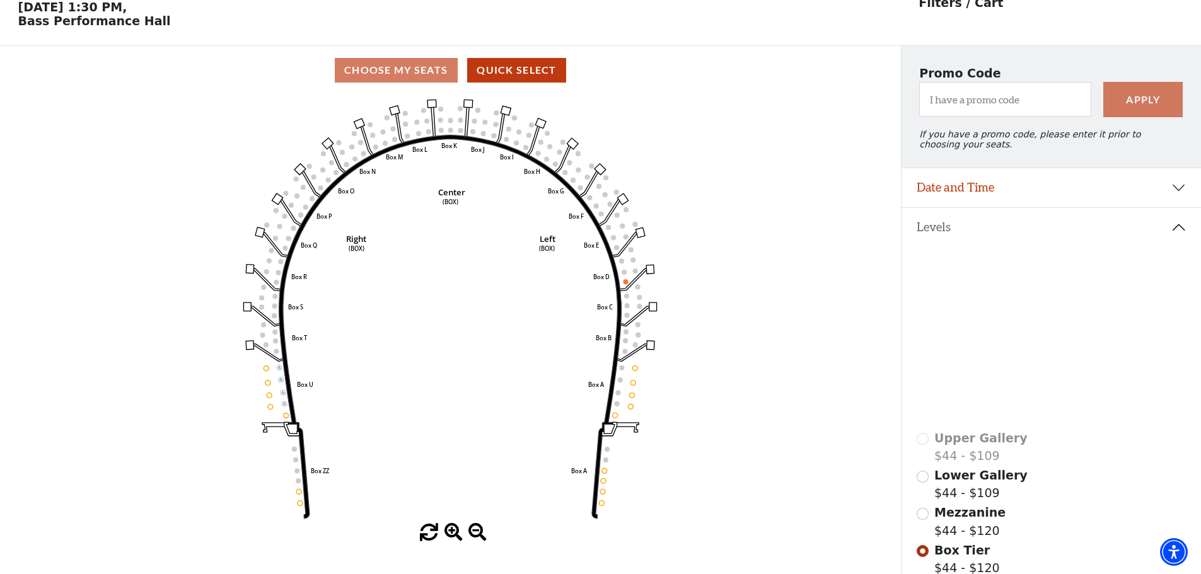
click at [920, 530] on div "Mezzanine $44 - $120" at bounding box center [1051, 522] width 270 height 36
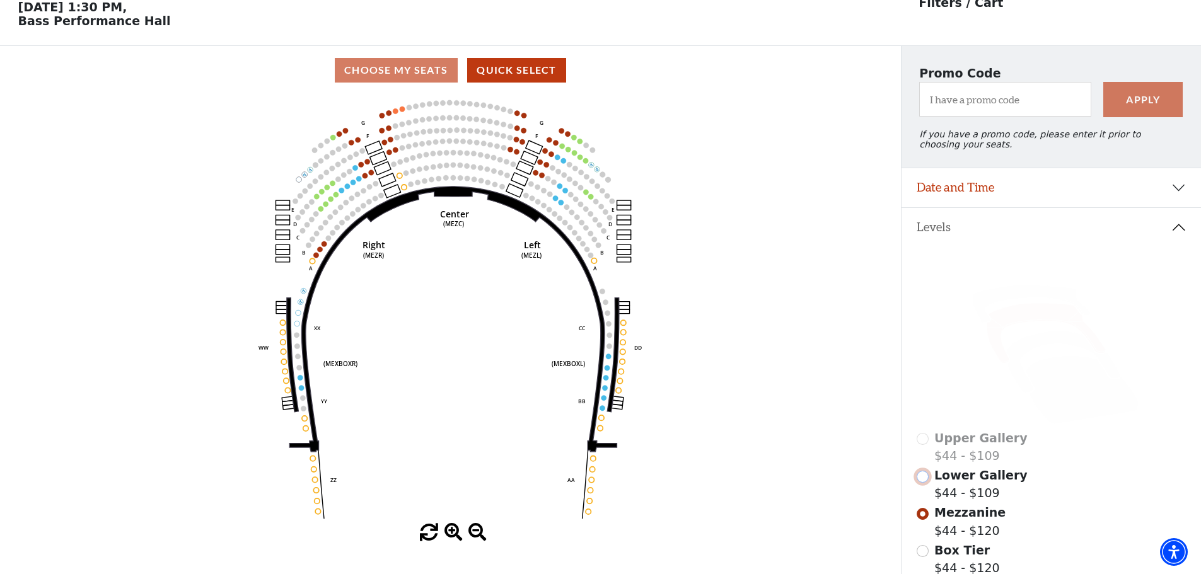
click at [920, 483] on input "Lower Gallery$44 - $109\a" at bounding box center [922, 477] width 12 height 12
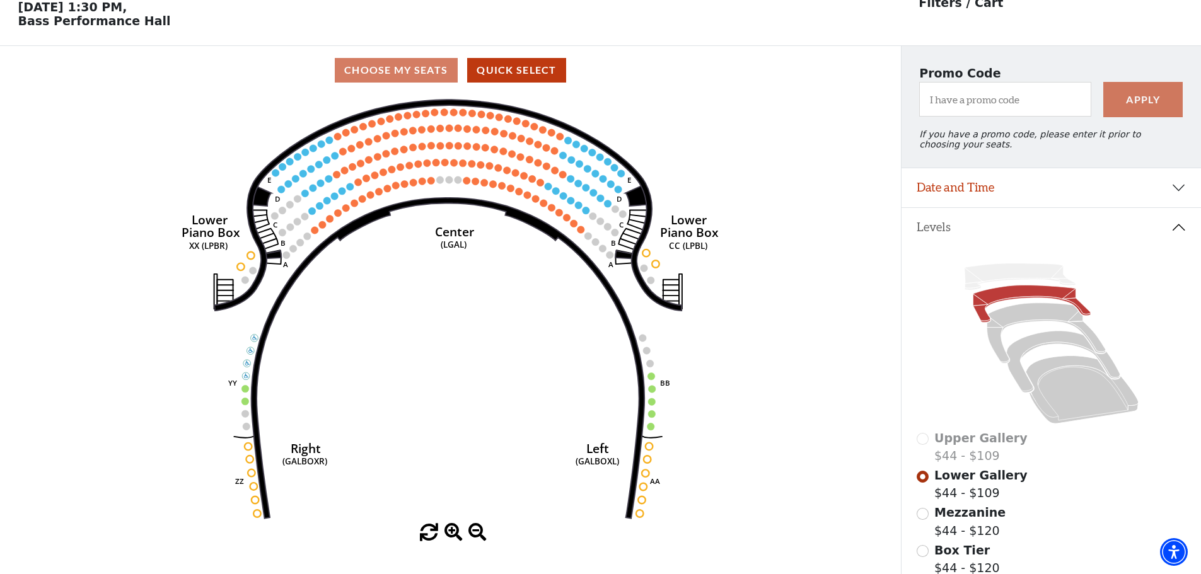
scroll to position [0, 0]
